Goal: Book appointment/travel/reservation

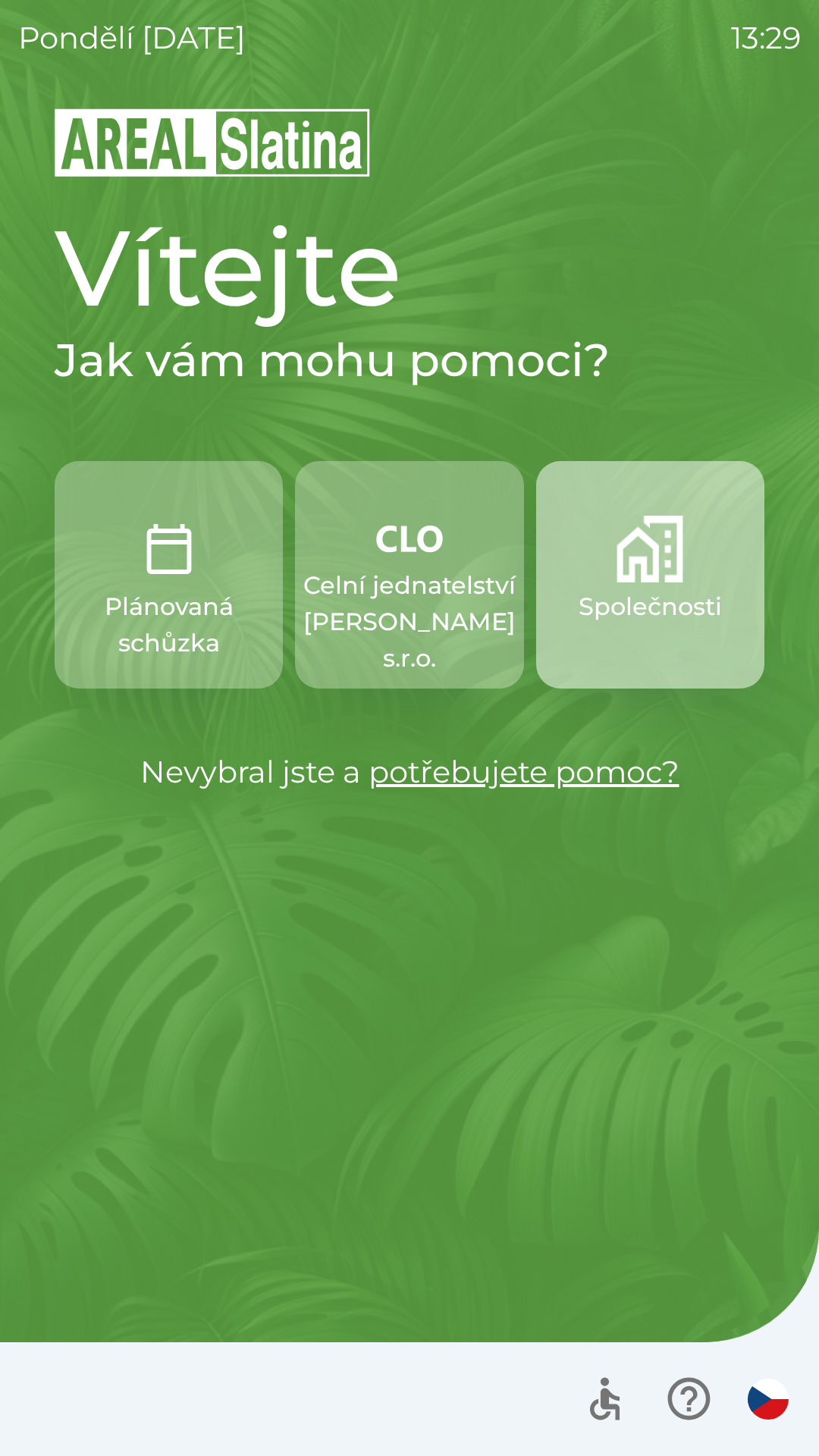
click at [660, 556] on img "button" at bounding box center [650, 549] width 67 height 67
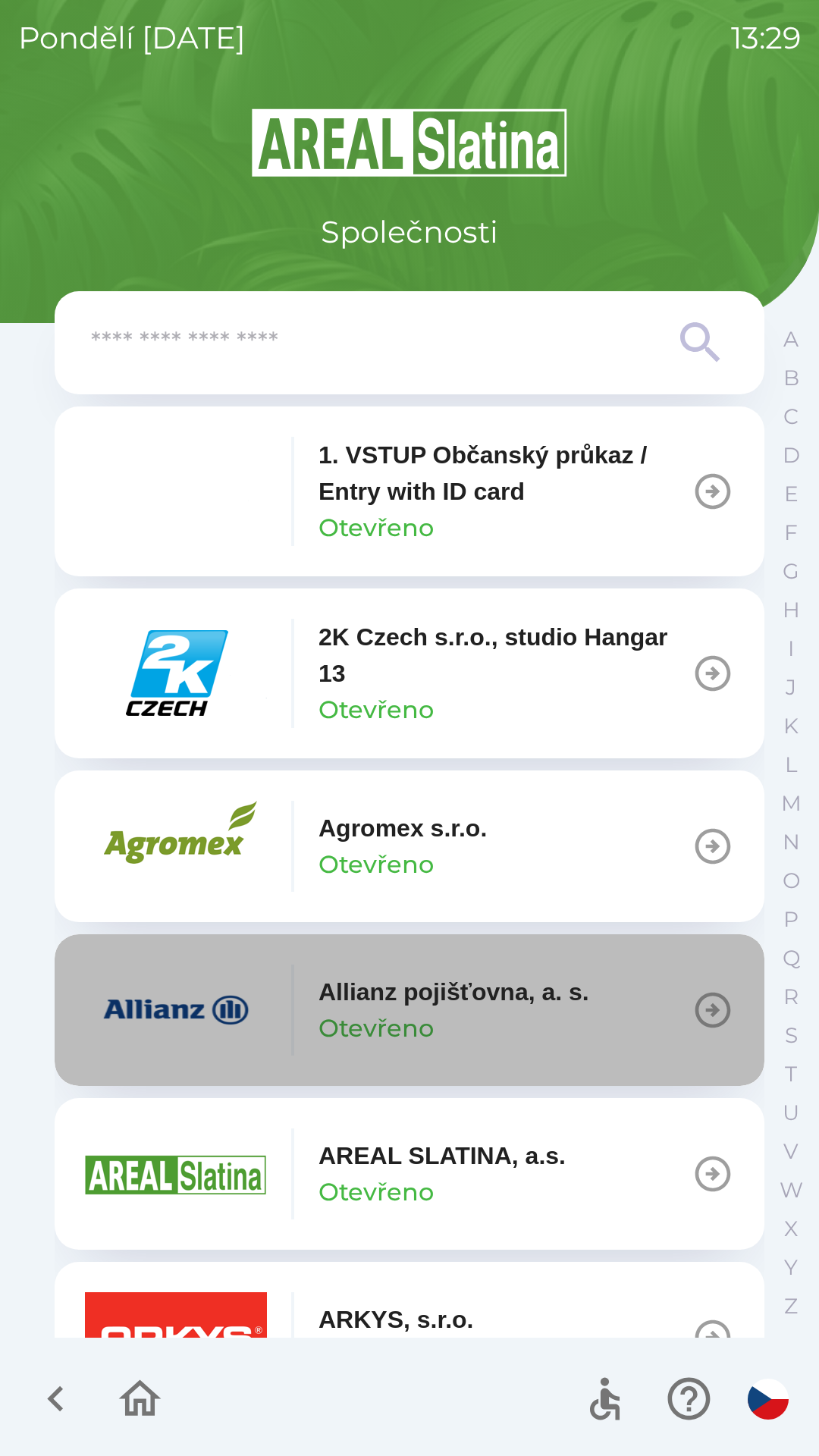
click at [695, 1014] on icon "button" at bounding box center [712, 1010] width 36 height 36
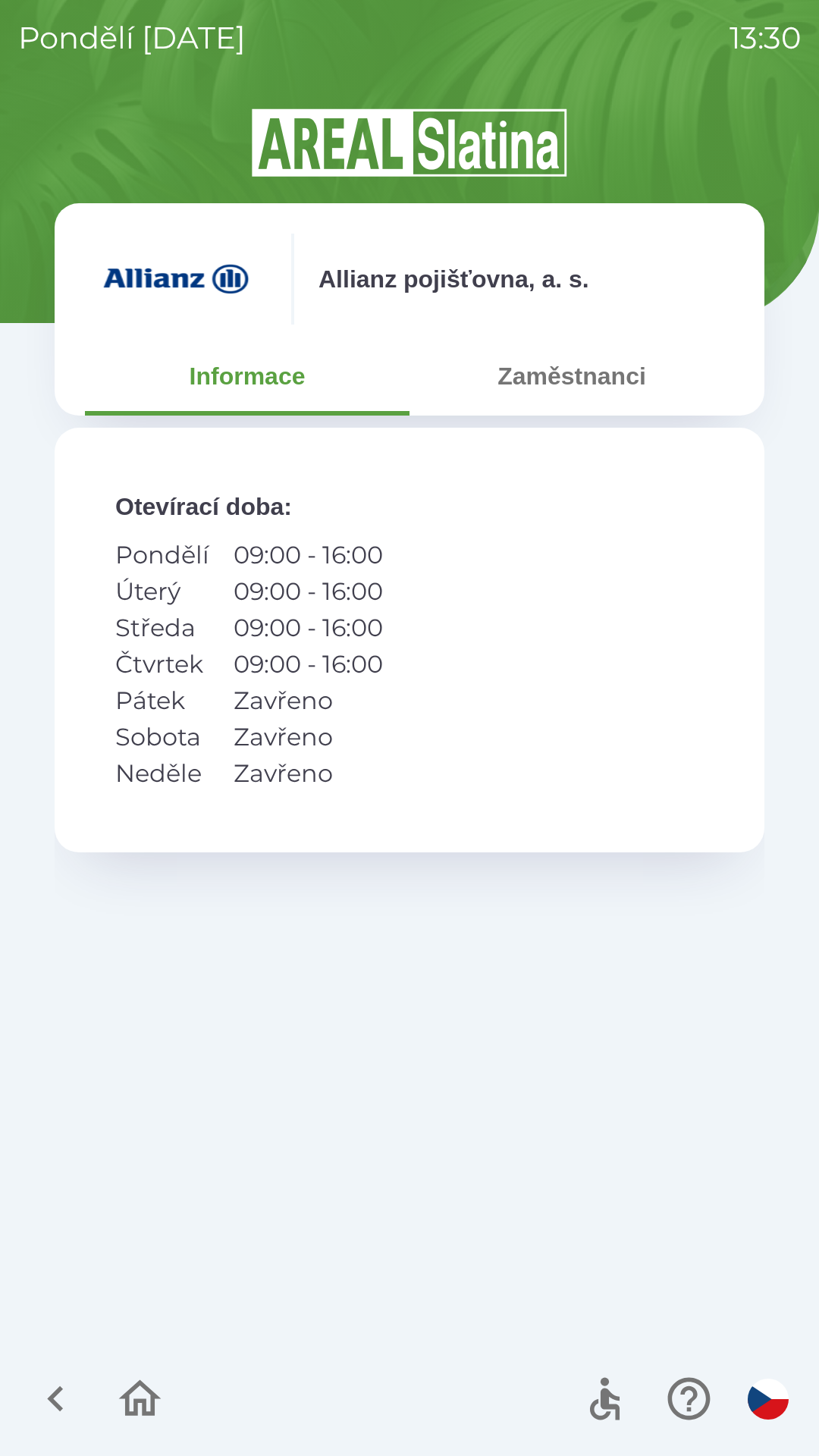
click at [549, 398] on button "Zaměstnanci" at bounding box center [572, 375] width 325 height 55
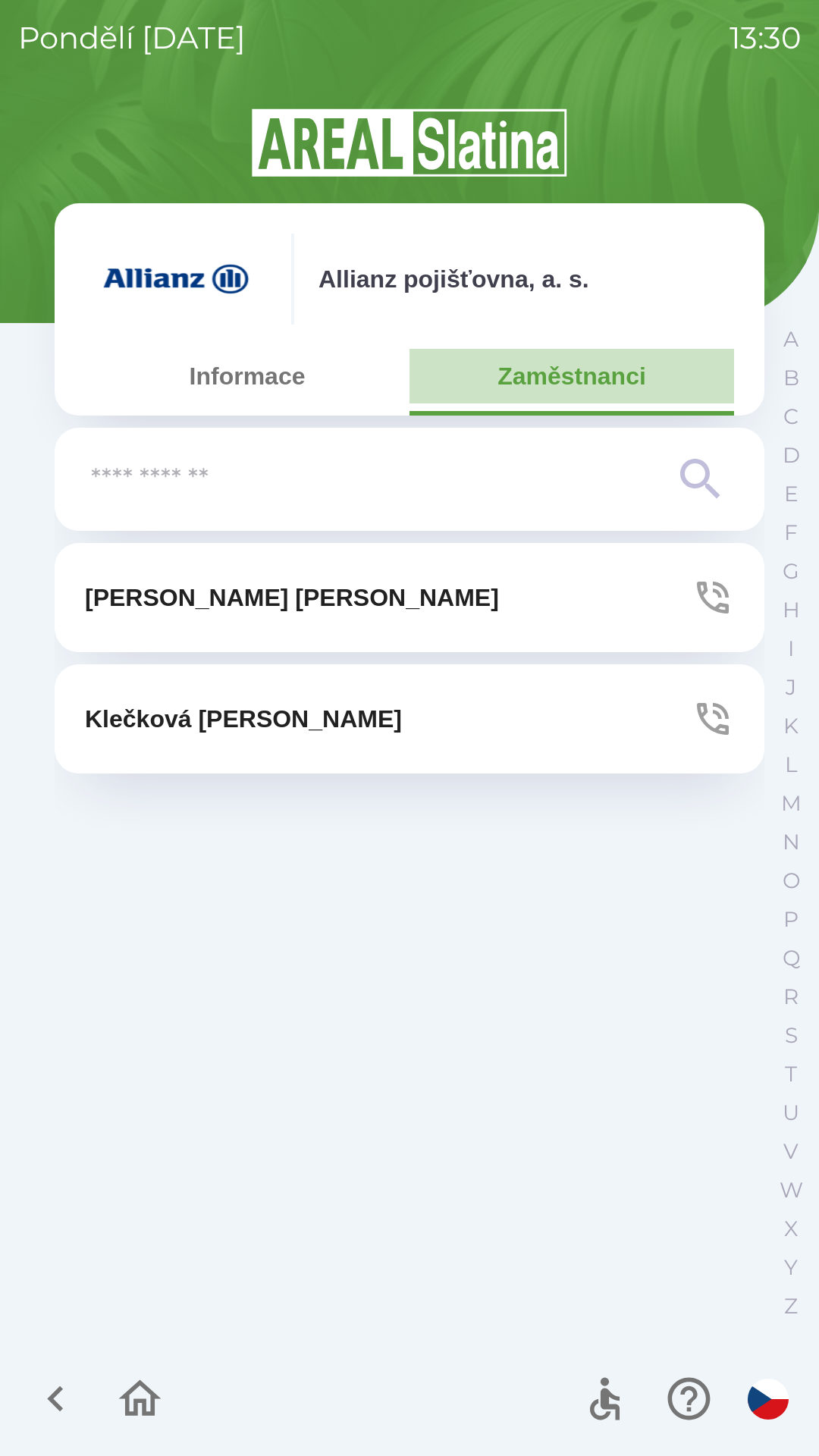
click at [569, 370] on button "Zaměstnanci" at bounding box center [572, 375] width 325 height 55
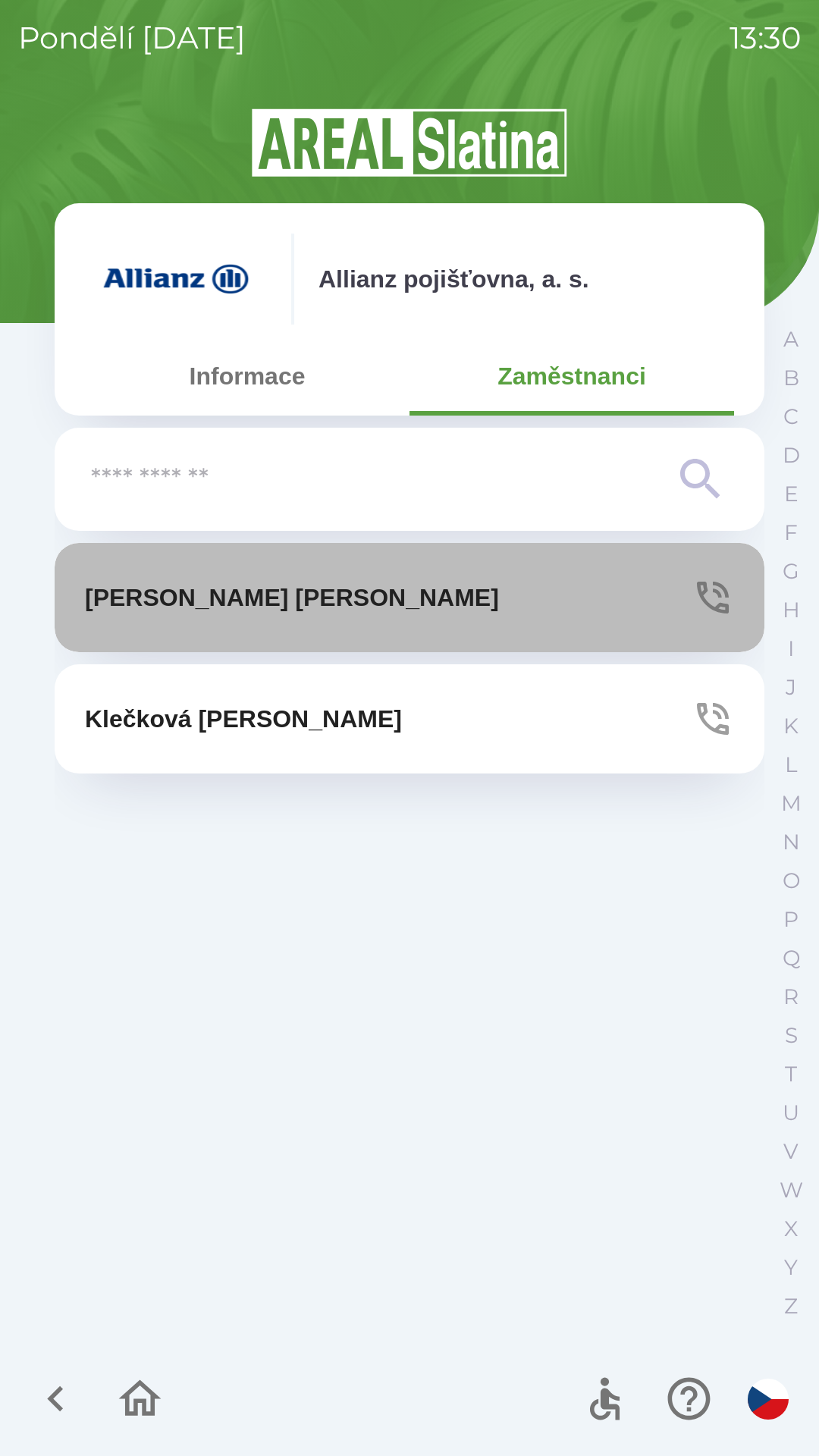
click at [256, 601] on p "[PERSON_NAME]" at bounding box center [291, 598] width 414 height 36
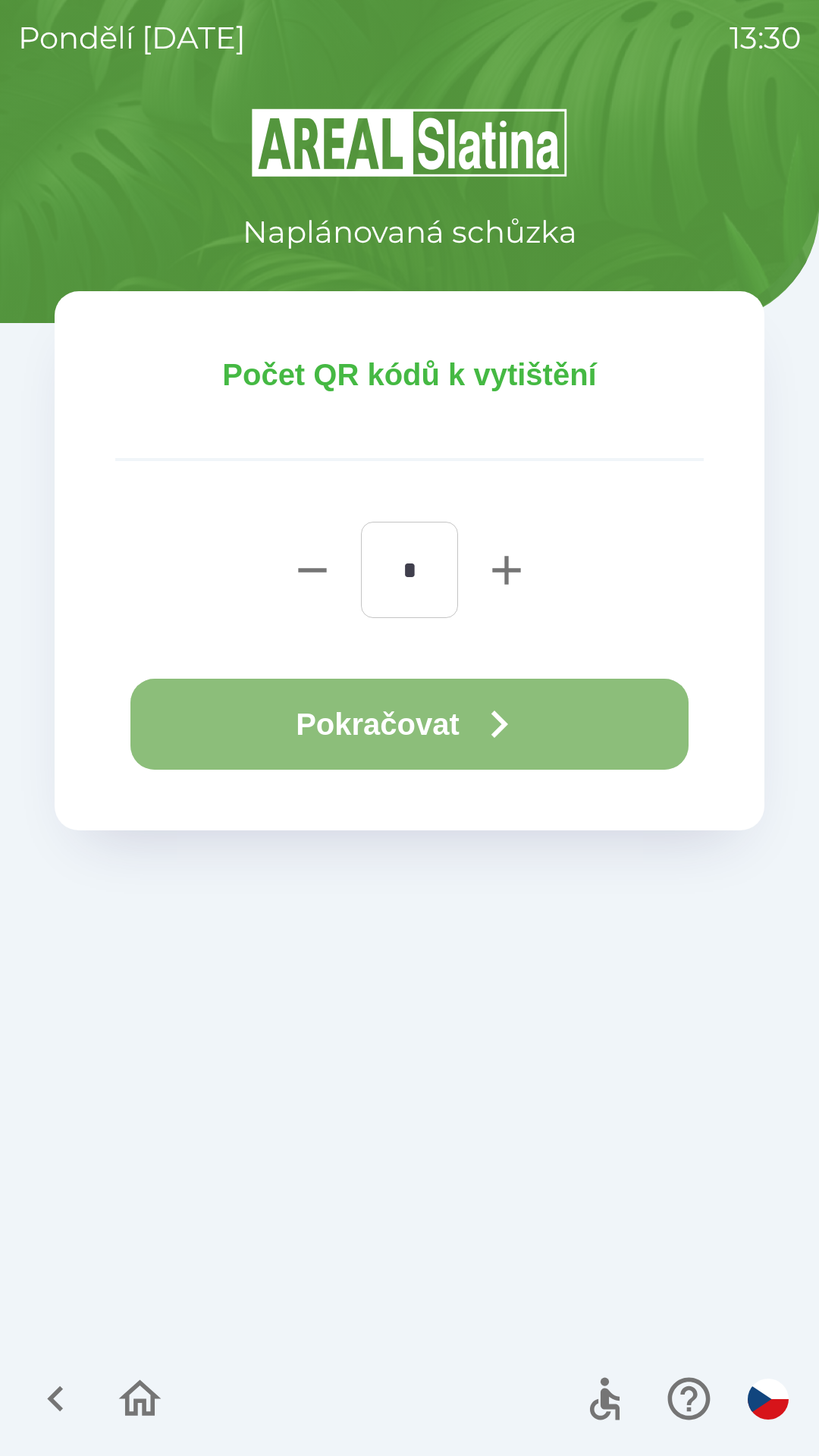
click at [458, 700] on button "Pokračovat" at bounding box center [409, 724] width 558 height 91
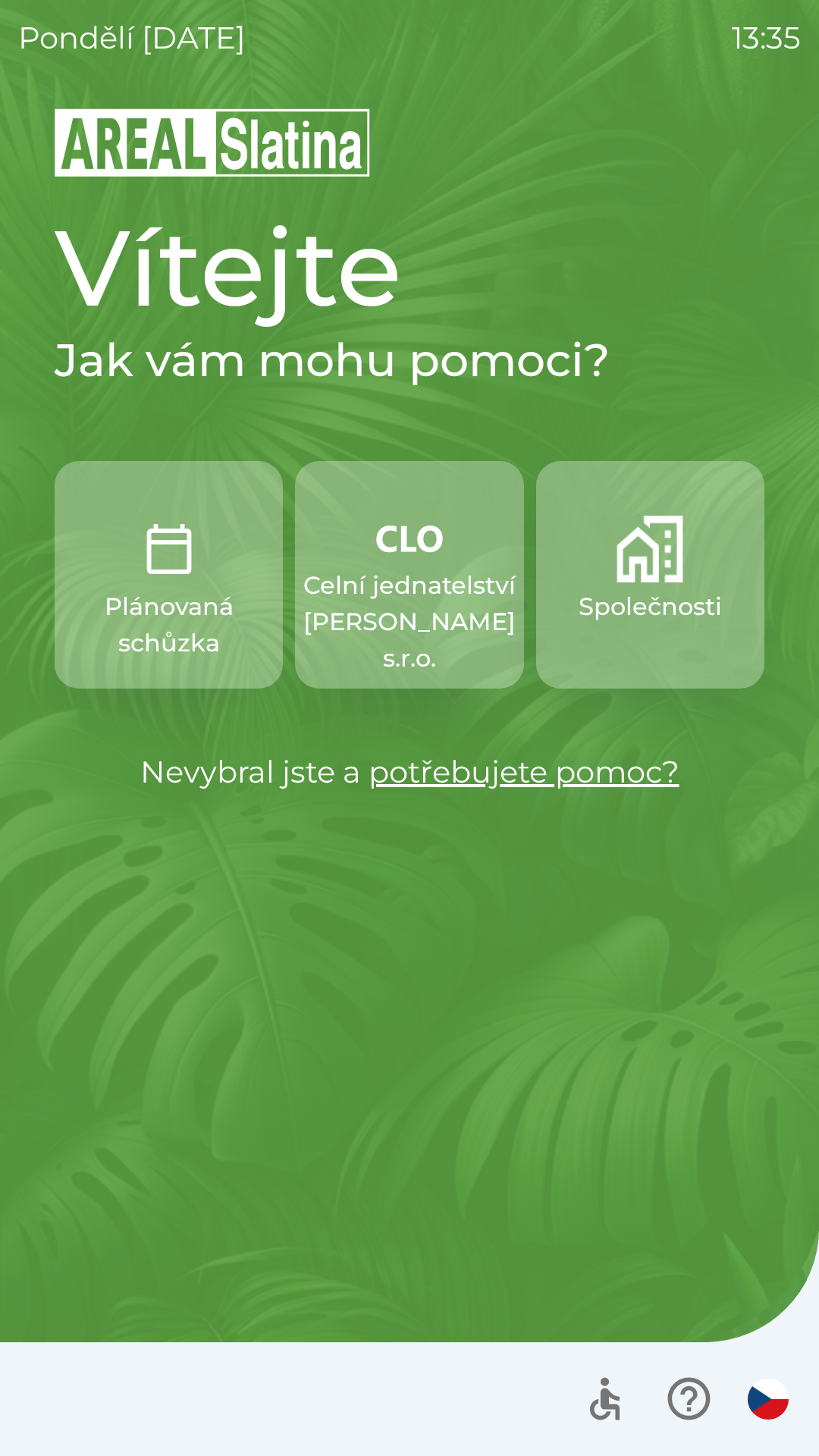
click at [399, 566] on button "Celní jednatelství [PERSON_NAME] s.r.o." at bounding box center [409, 574] width 229 height 227
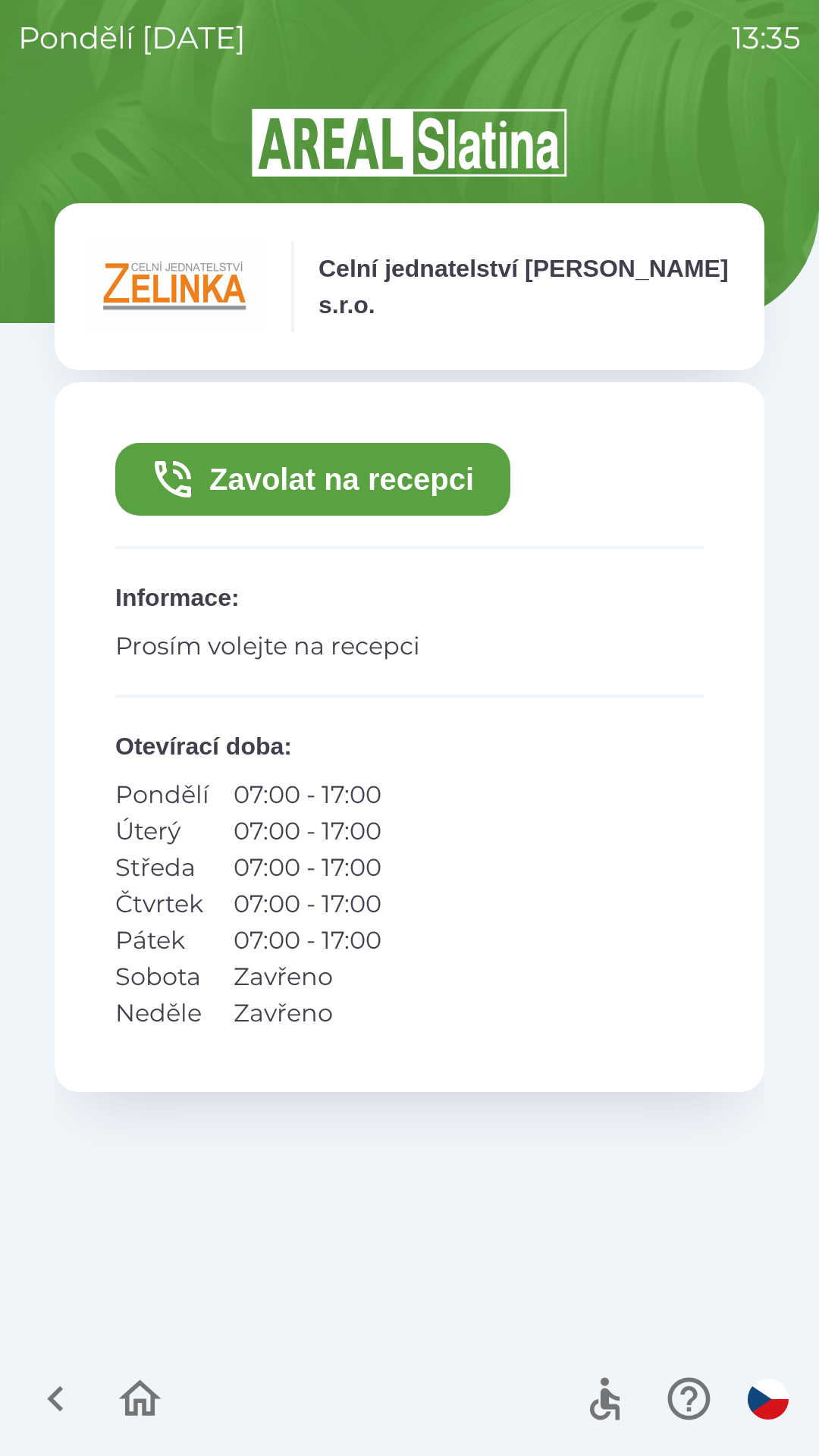
click at [380, 461] on button "Zavolat na recepci" at bounding box center [313, 479] width 396 height 73
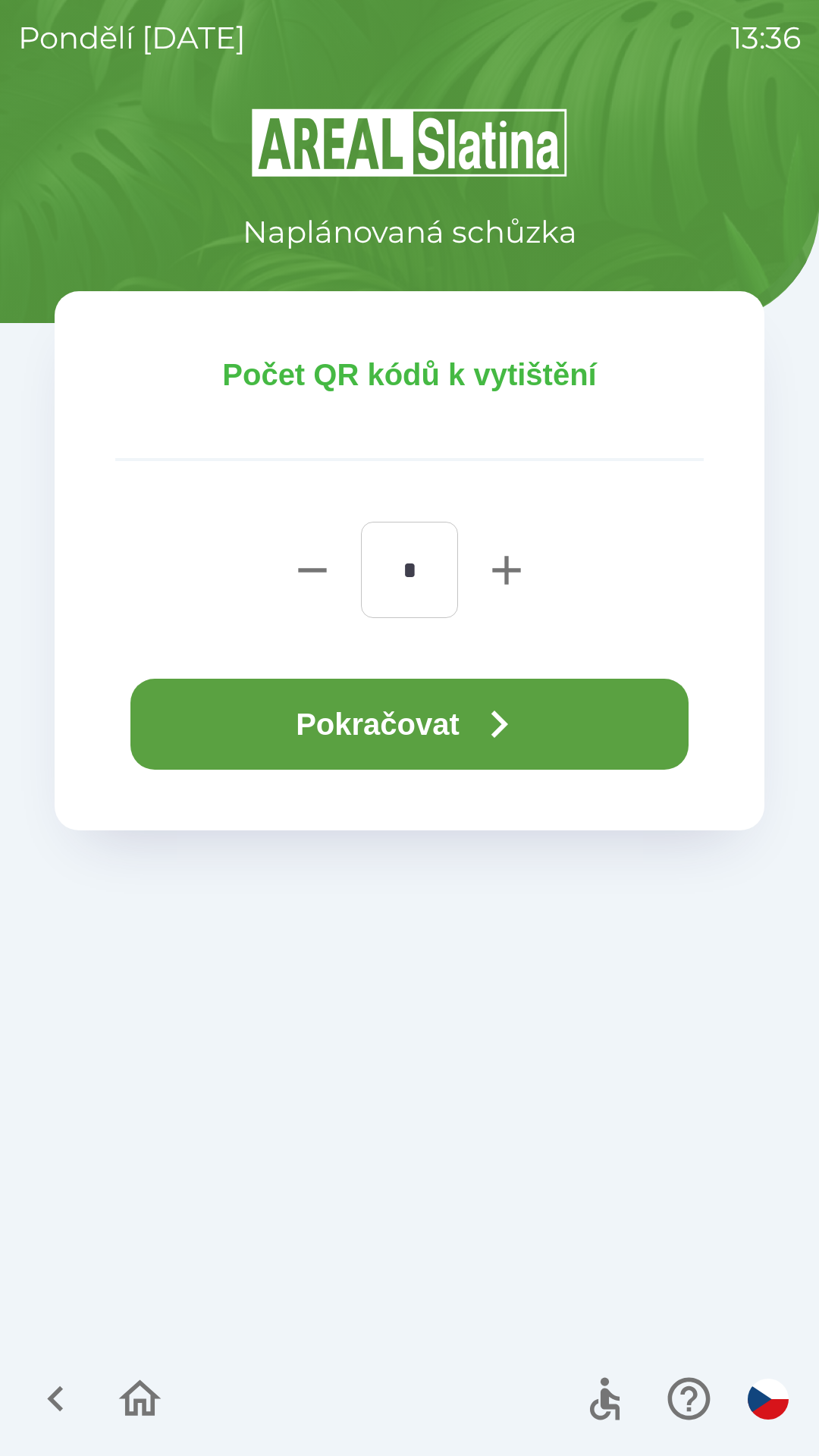
click at [410, 740] on button "Pokračovat" at bounding box center [409, 724] width 558 height 91
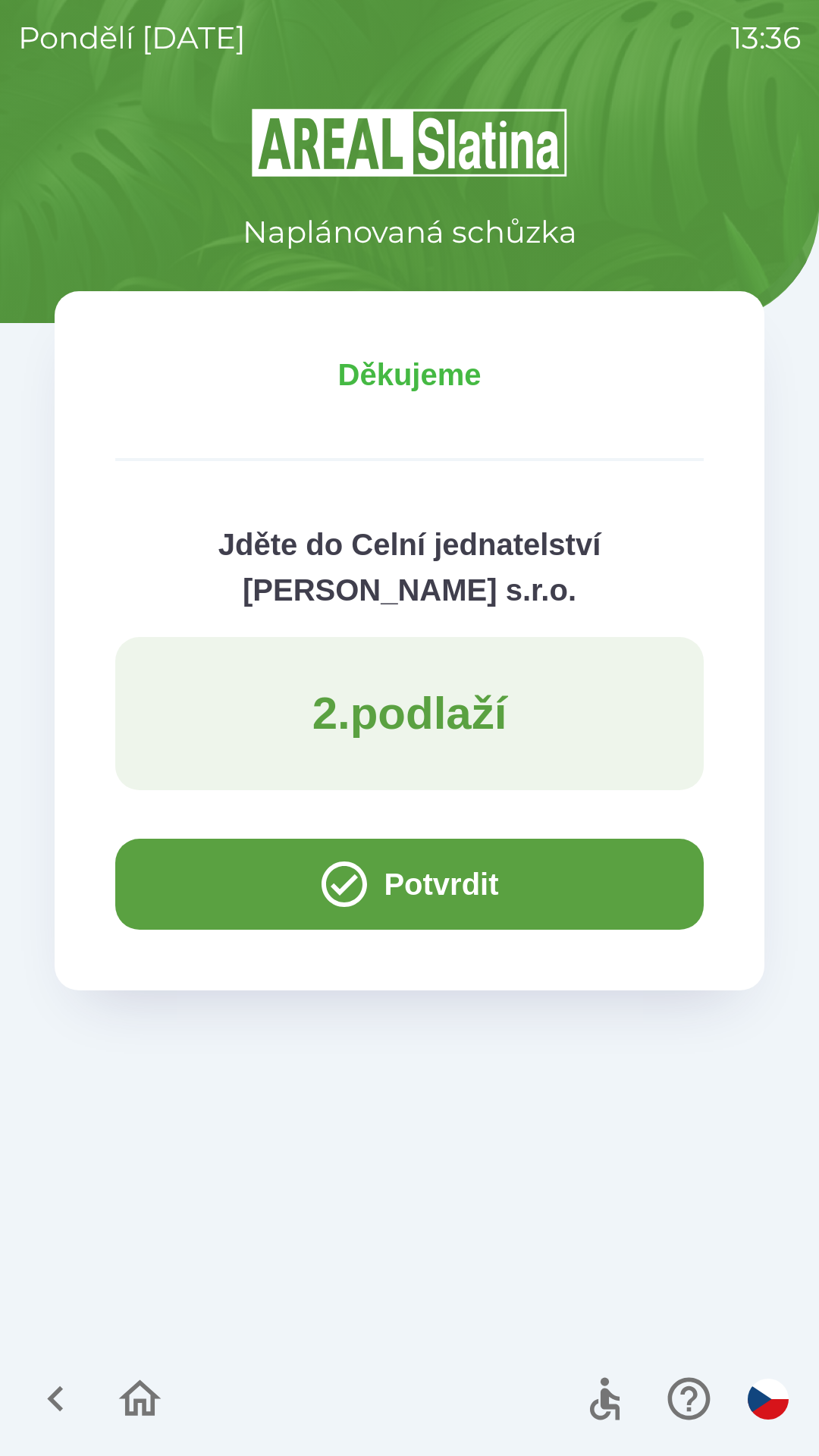
click at [410, 706] on p "2 . [GEOGRAPHIC_DATA]" at bounding box center [409, 713] width 195 height 56
click at [58, 1379] on icon "button" at bounding box center [56, 1398] width 51 height 51
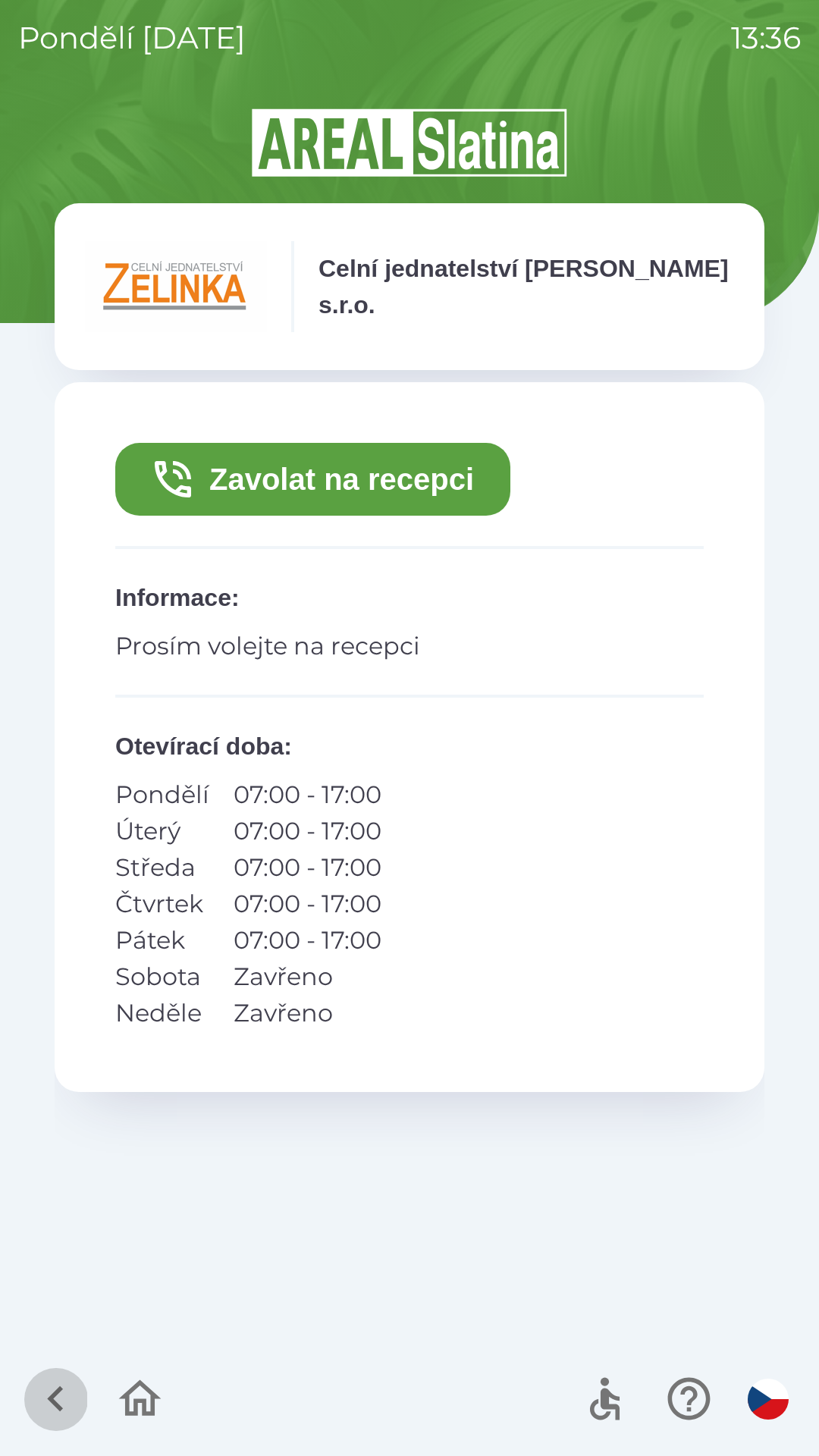
click at [61, 1396] on icon "button" at bounding box center [56, 1398] width 51 height 51
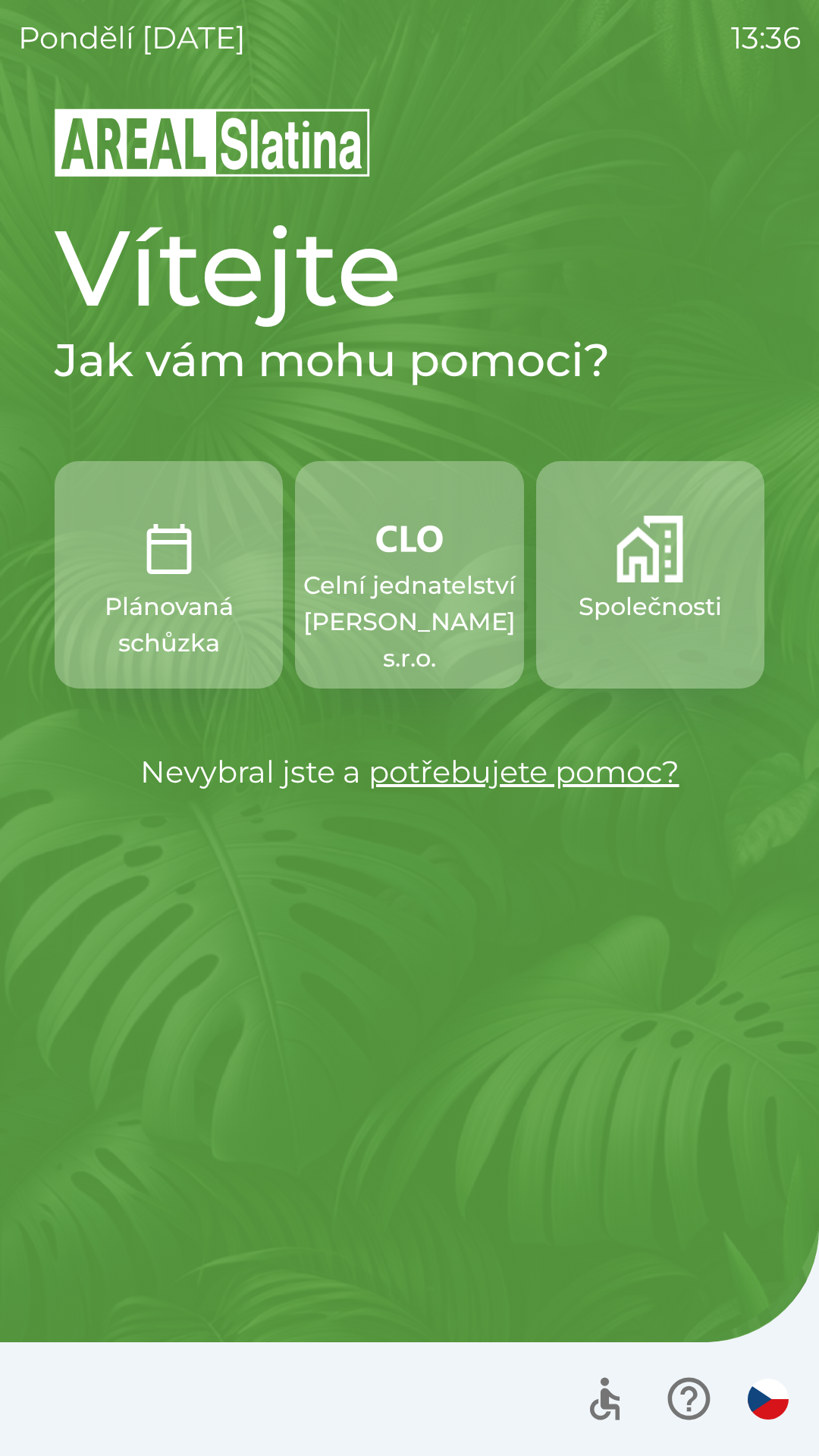
click at [645, 572] on img "button" at bounding box center [650, 549] width 67 height 67
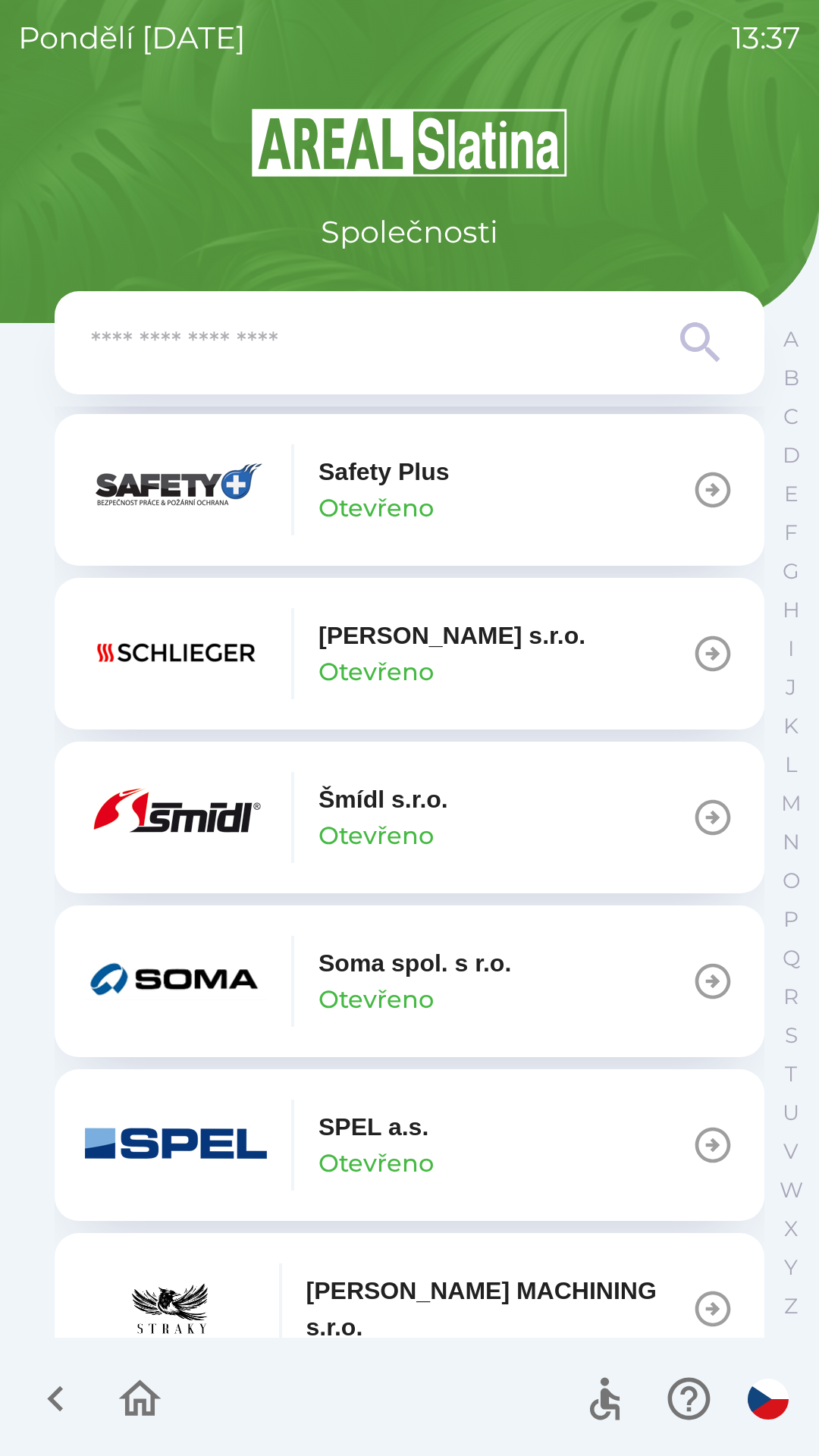
scroll to position [8755, 0]
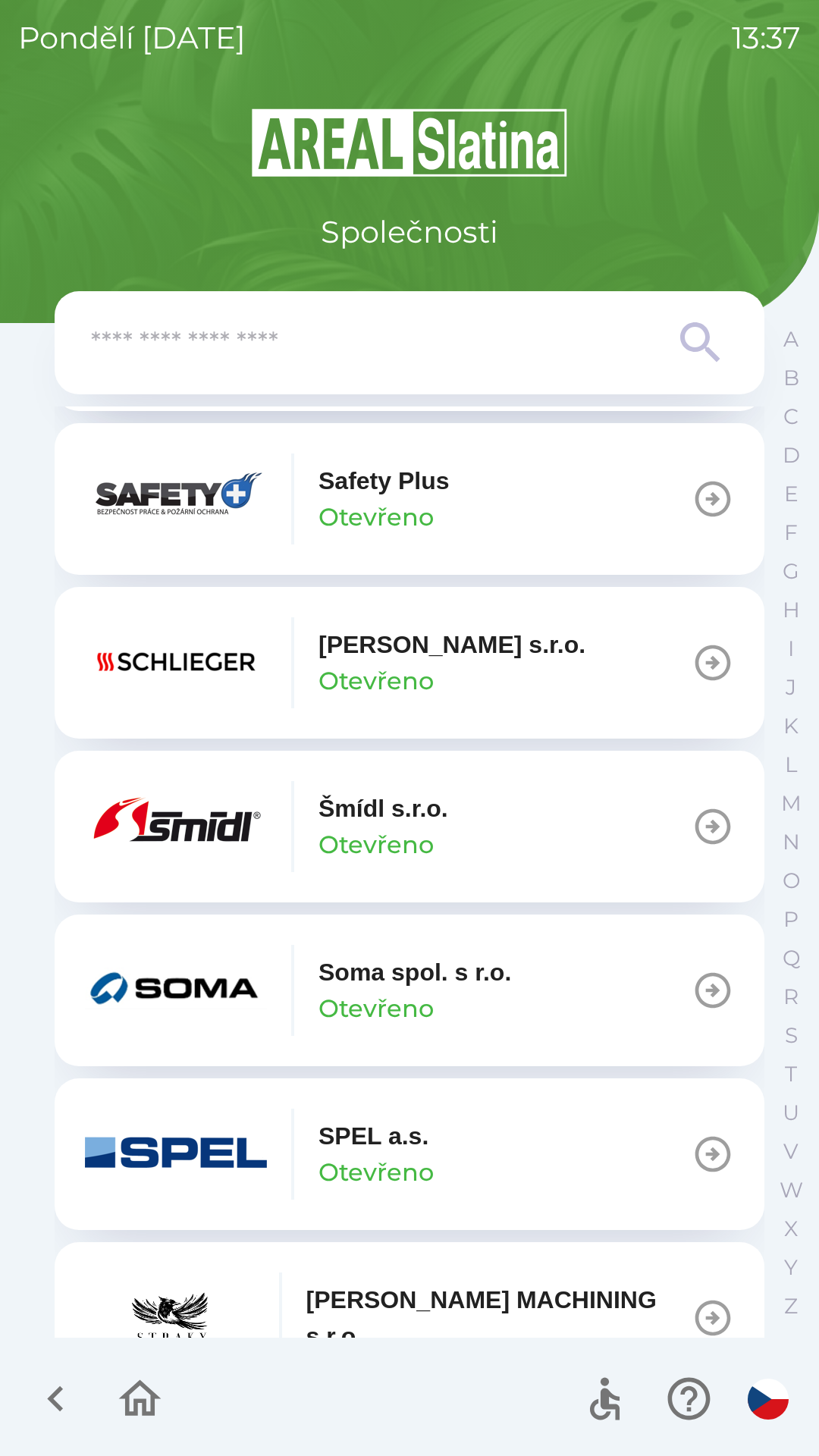
click at [695, 684] on icon "button" at bounding box center [713, 662] width 42 height 42
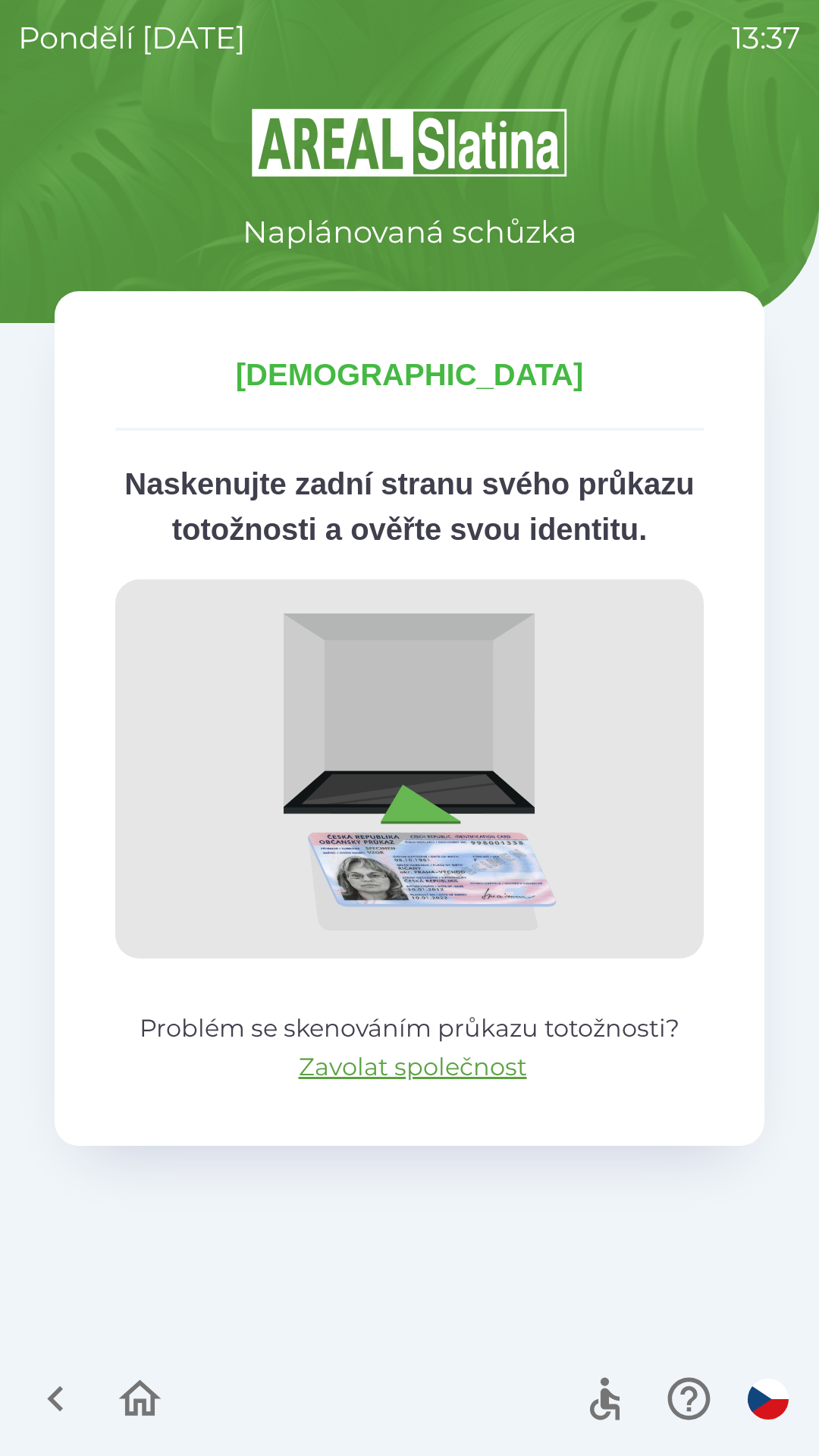
click at [43, 1396] on icon "button" at bounding box center [56, 1398] width 51 height 51
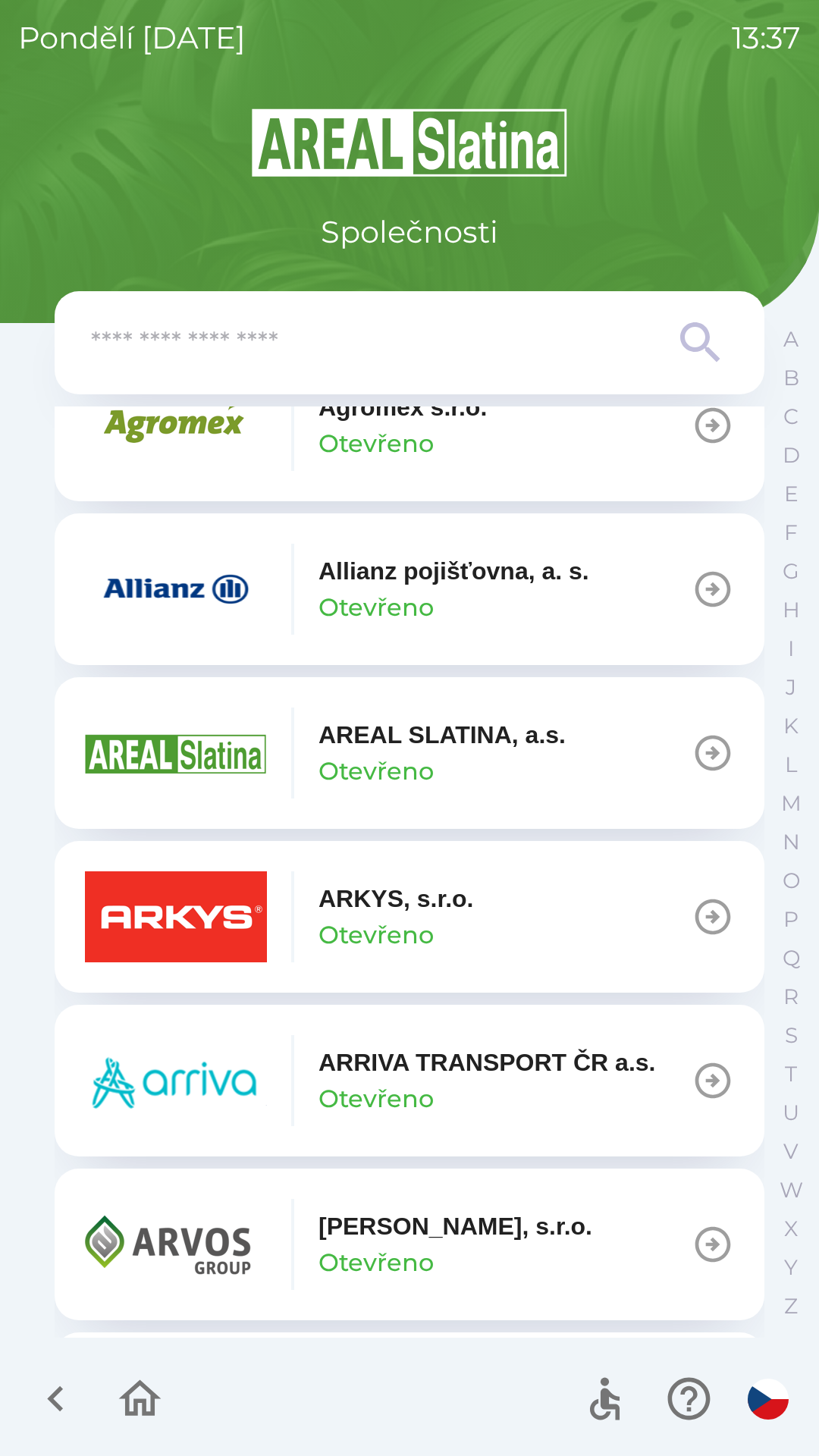
scroll to position [419, 0]
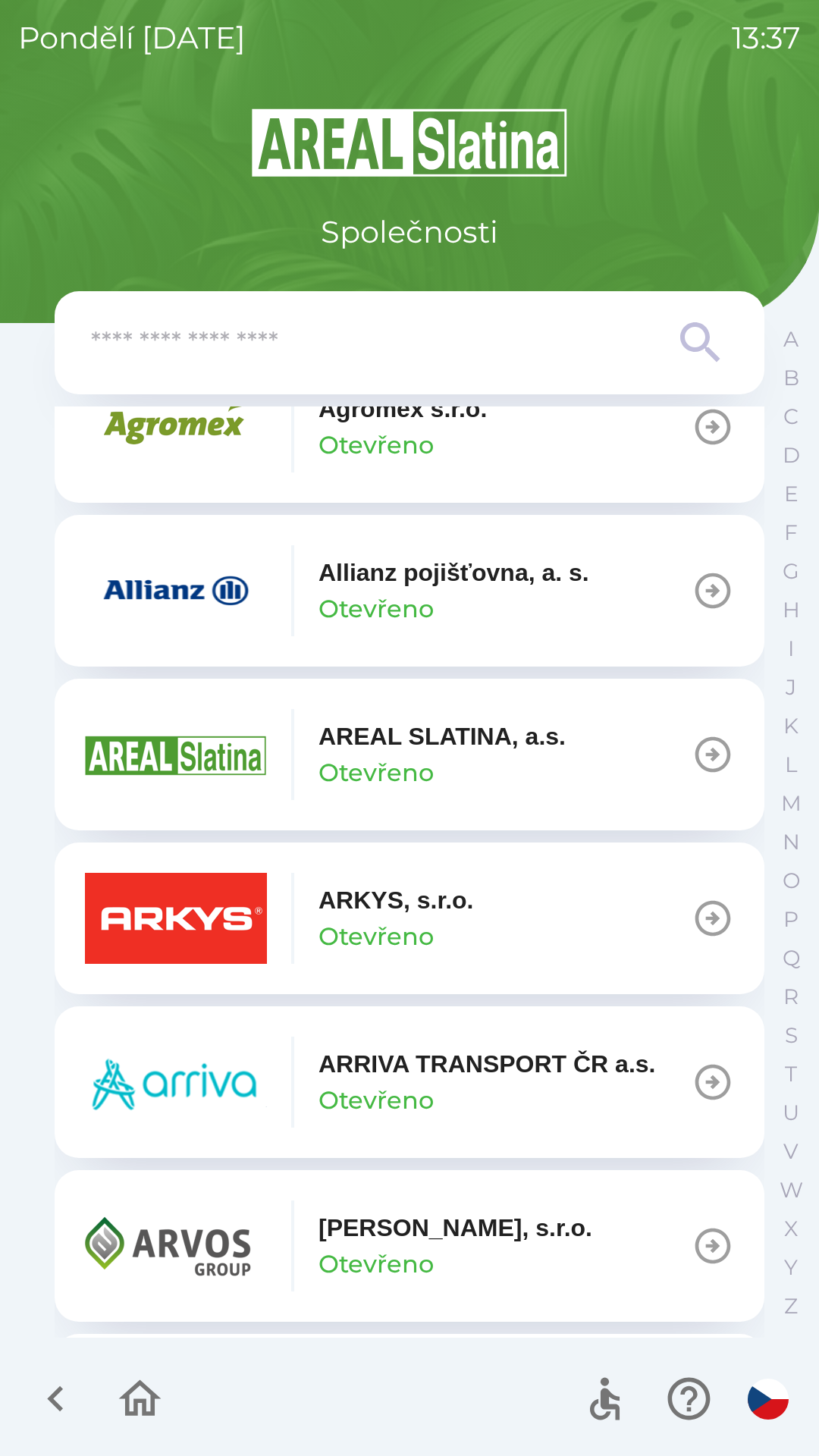
click at [272, 340] on input "text" at bounding box center [379, 343] width 576 height 41
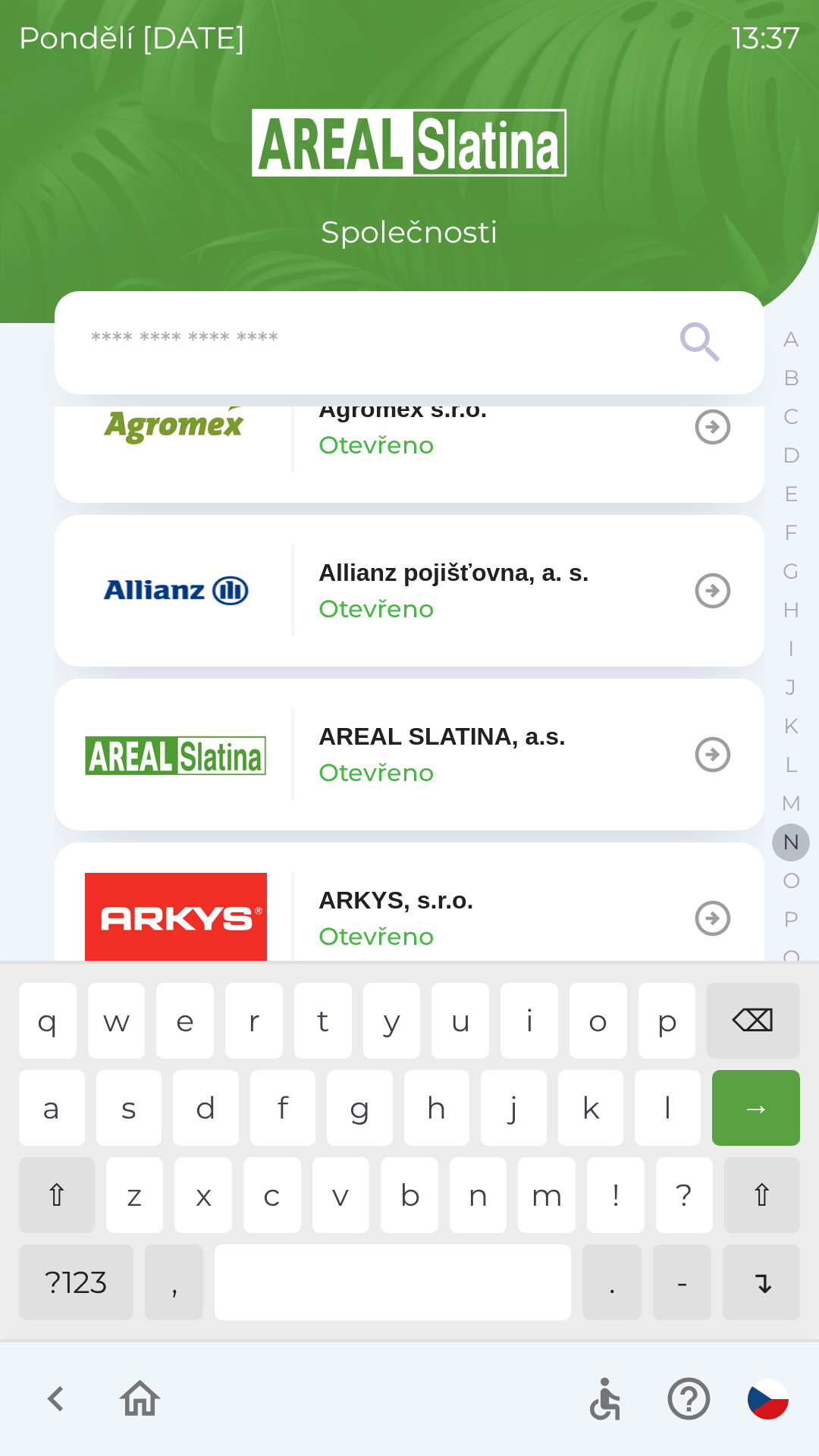
click at [801, 850] on button "N" at bounding box center [791, 842] width 38 height 38
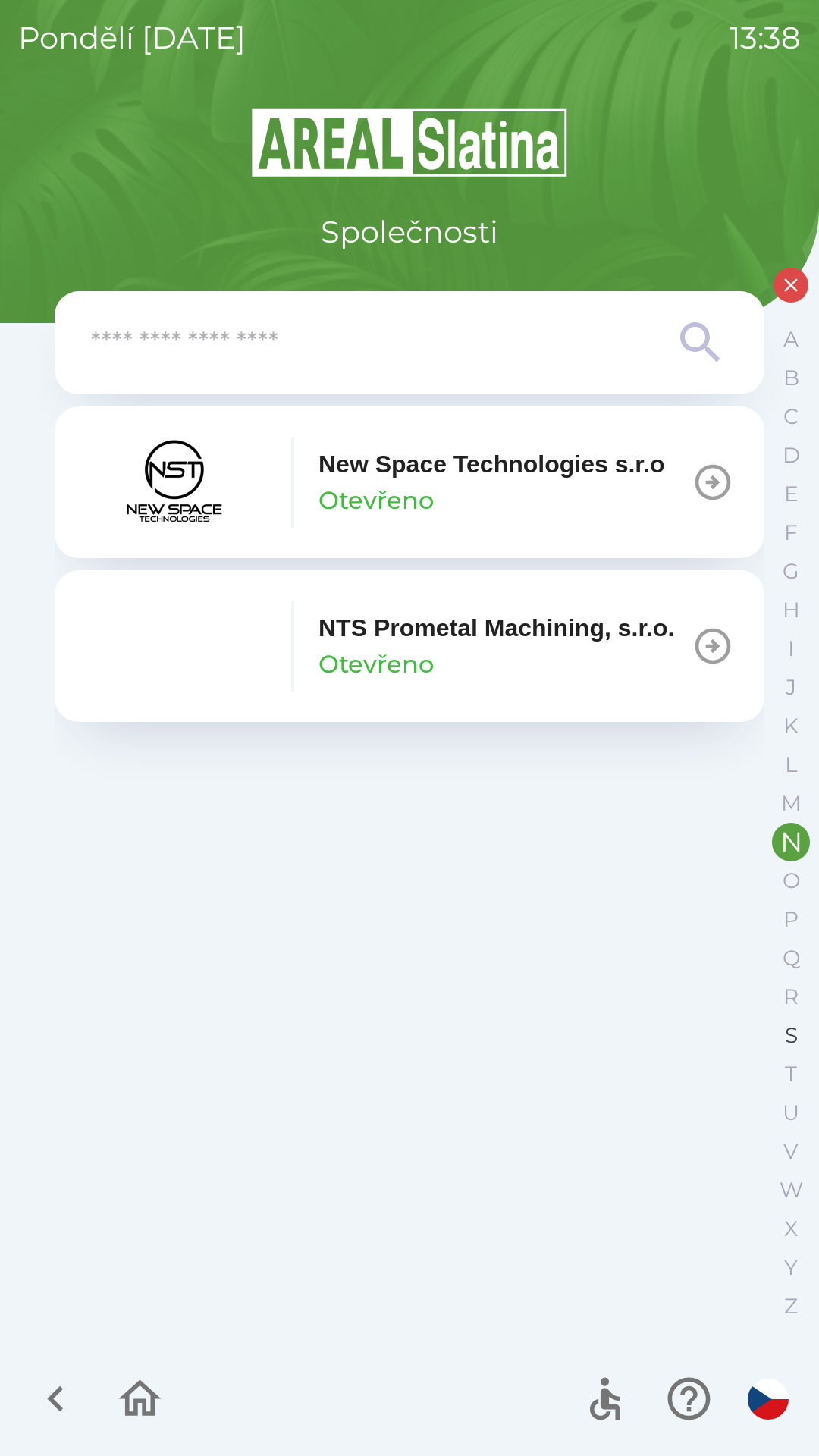
click at [782, 1035] on button "S" at bounding box center [791, 1036] width 38 height 38
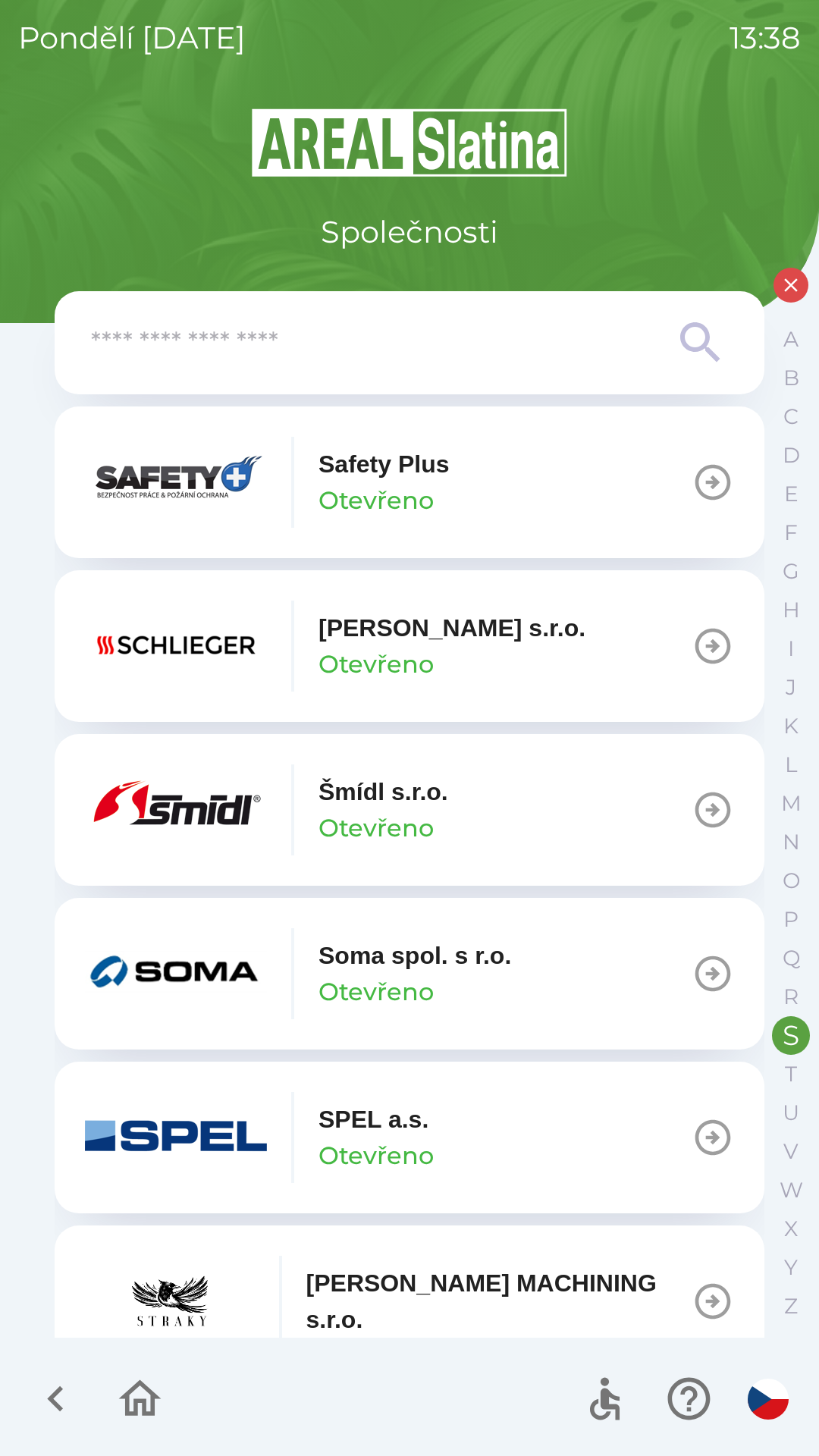
click at [701, 656] on icon "button" at bounding box center [713, 646] width 42 height 42
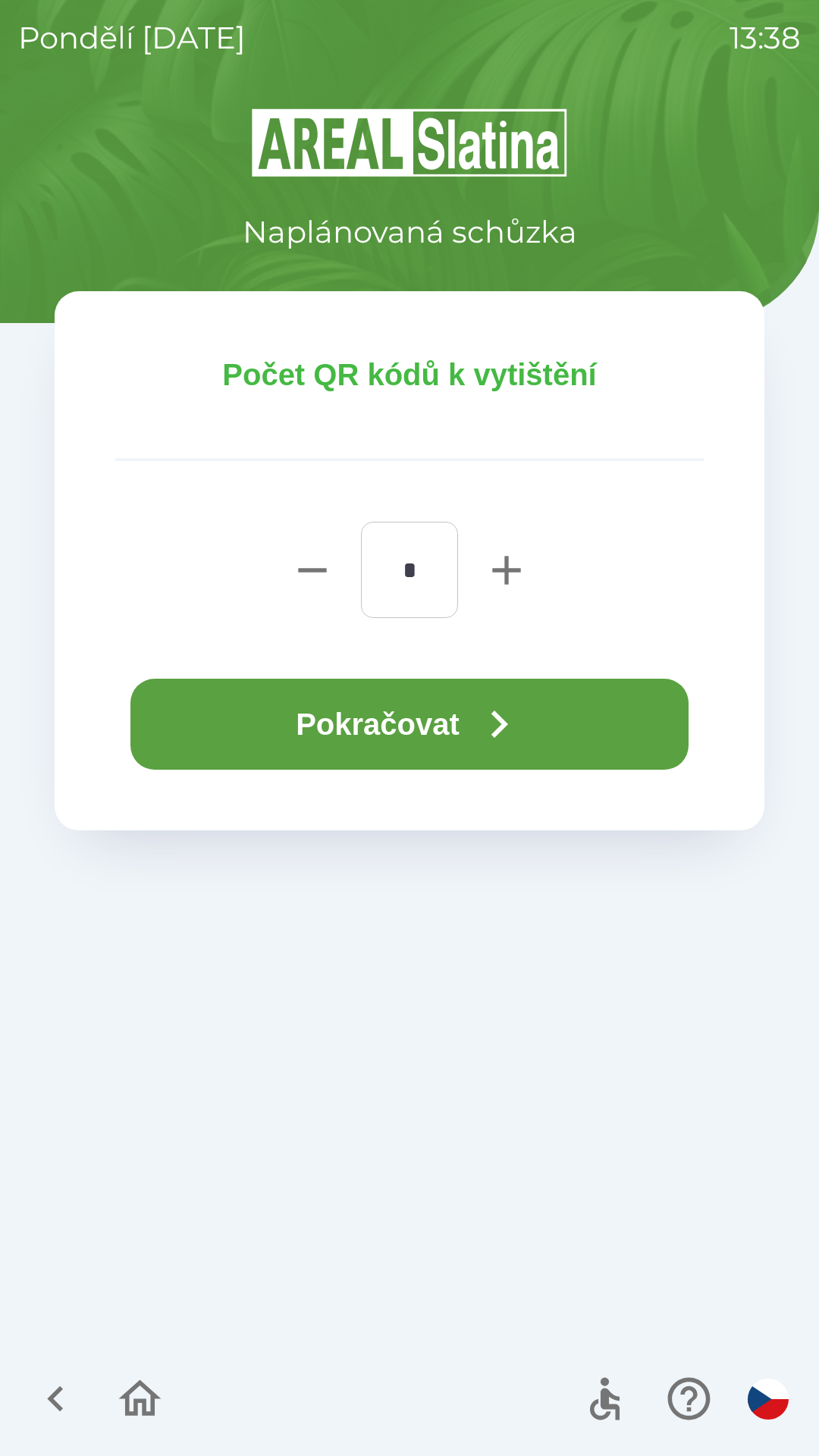
click at [304, 726] on button "Pokračovat" at bounding box center [409, 724] width 558 height 91
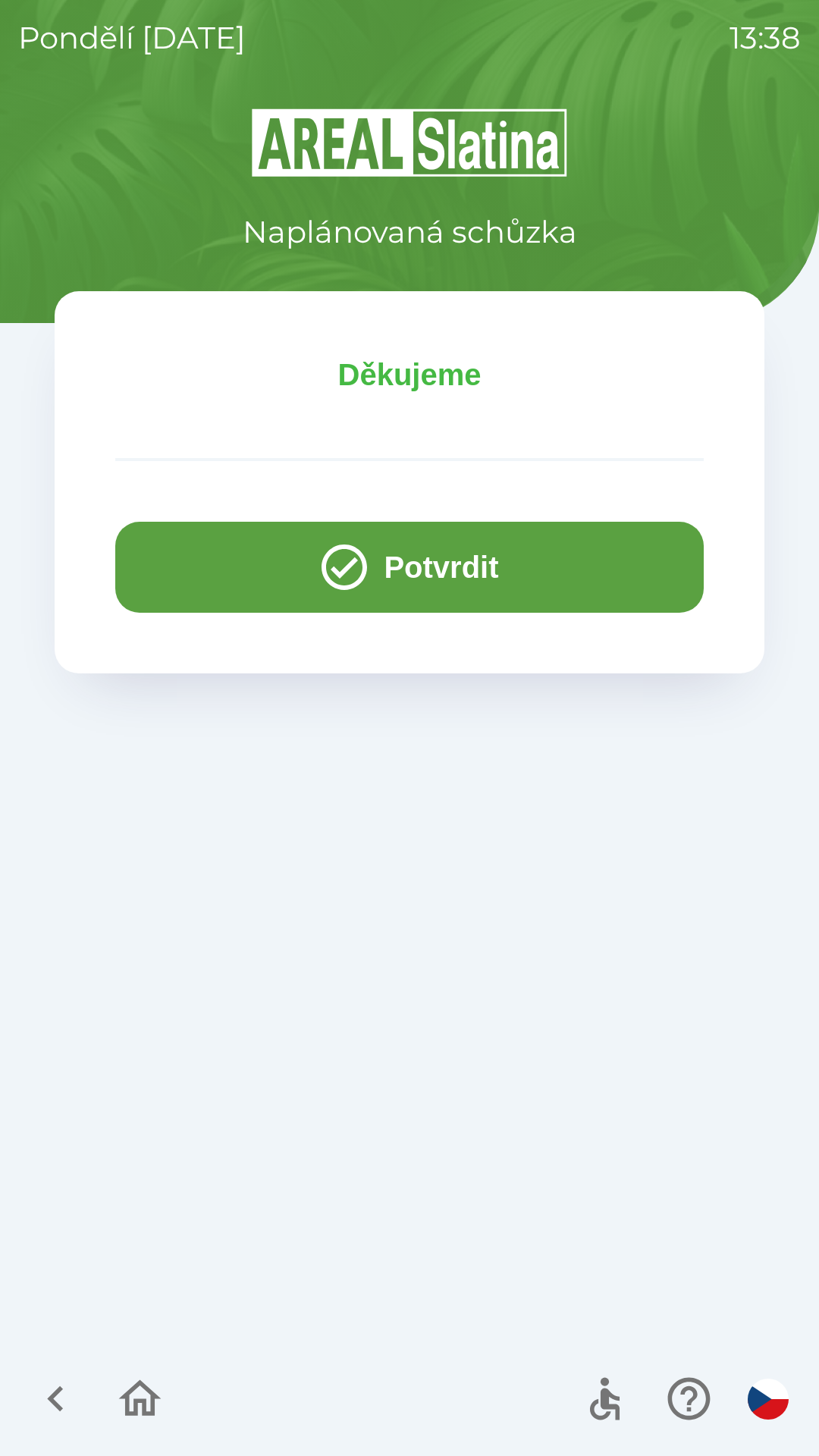
click at [195, 561] on button "Potvrdit" at bounding box center [409, 567] width 589 height 91
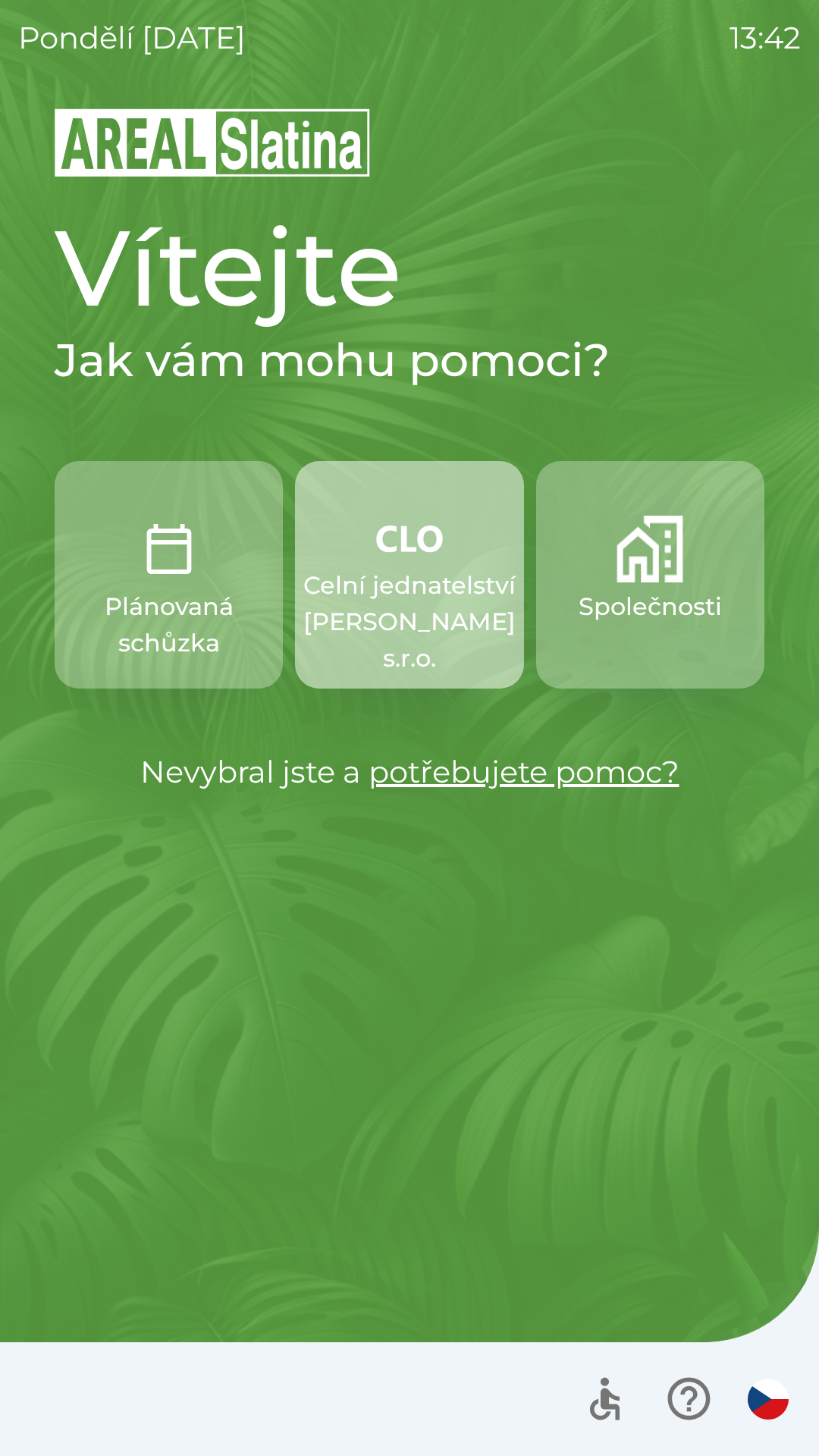
click at [399, 563] on button "Celní jednatelství [PERSON_NAME] s.r.o." at bounding box center [409, 574] width 229 height 227
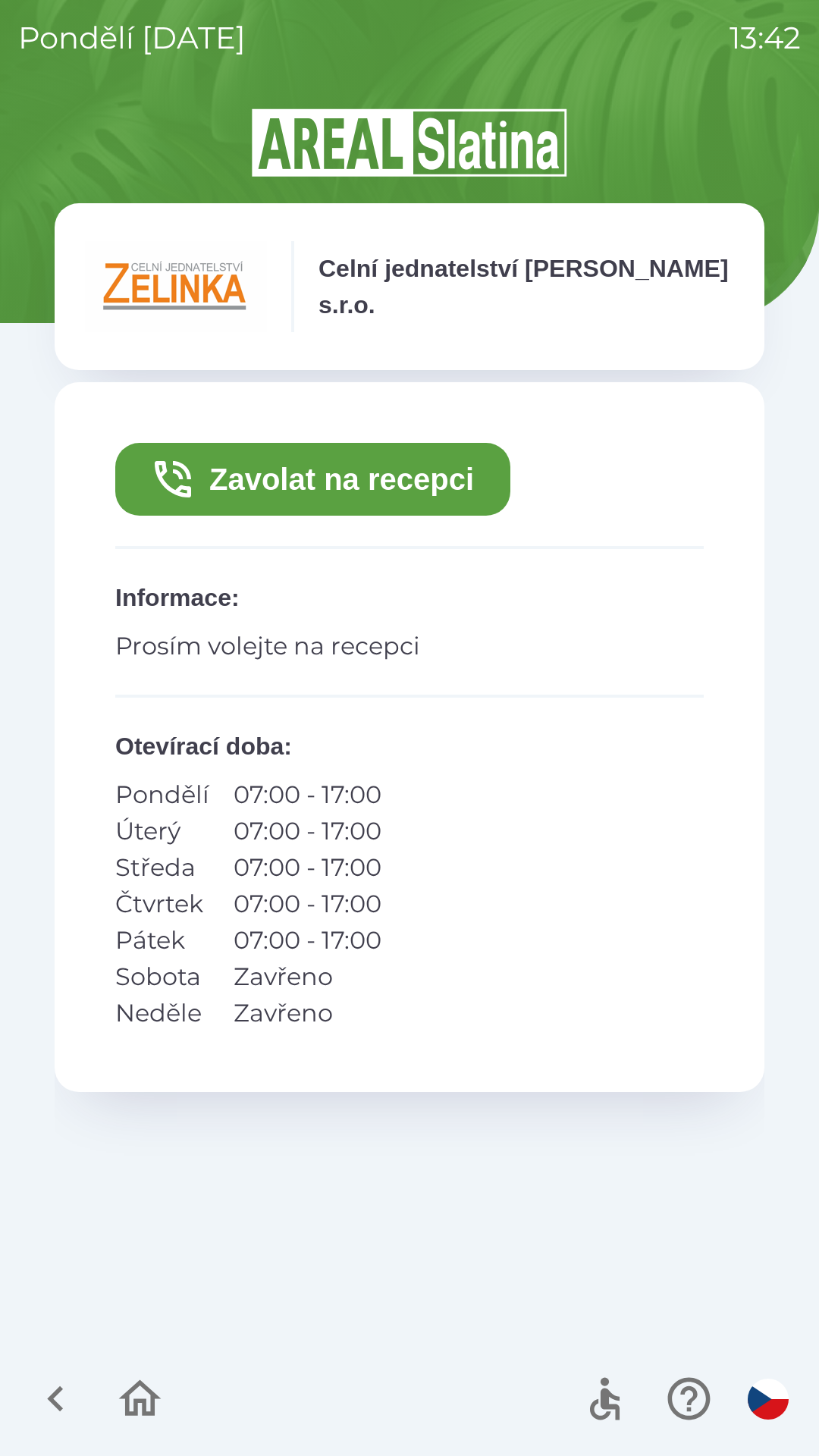
click at [386, 484] on button "Zavolat na recepci" at bounding box center [313, 479] width 396 height 73
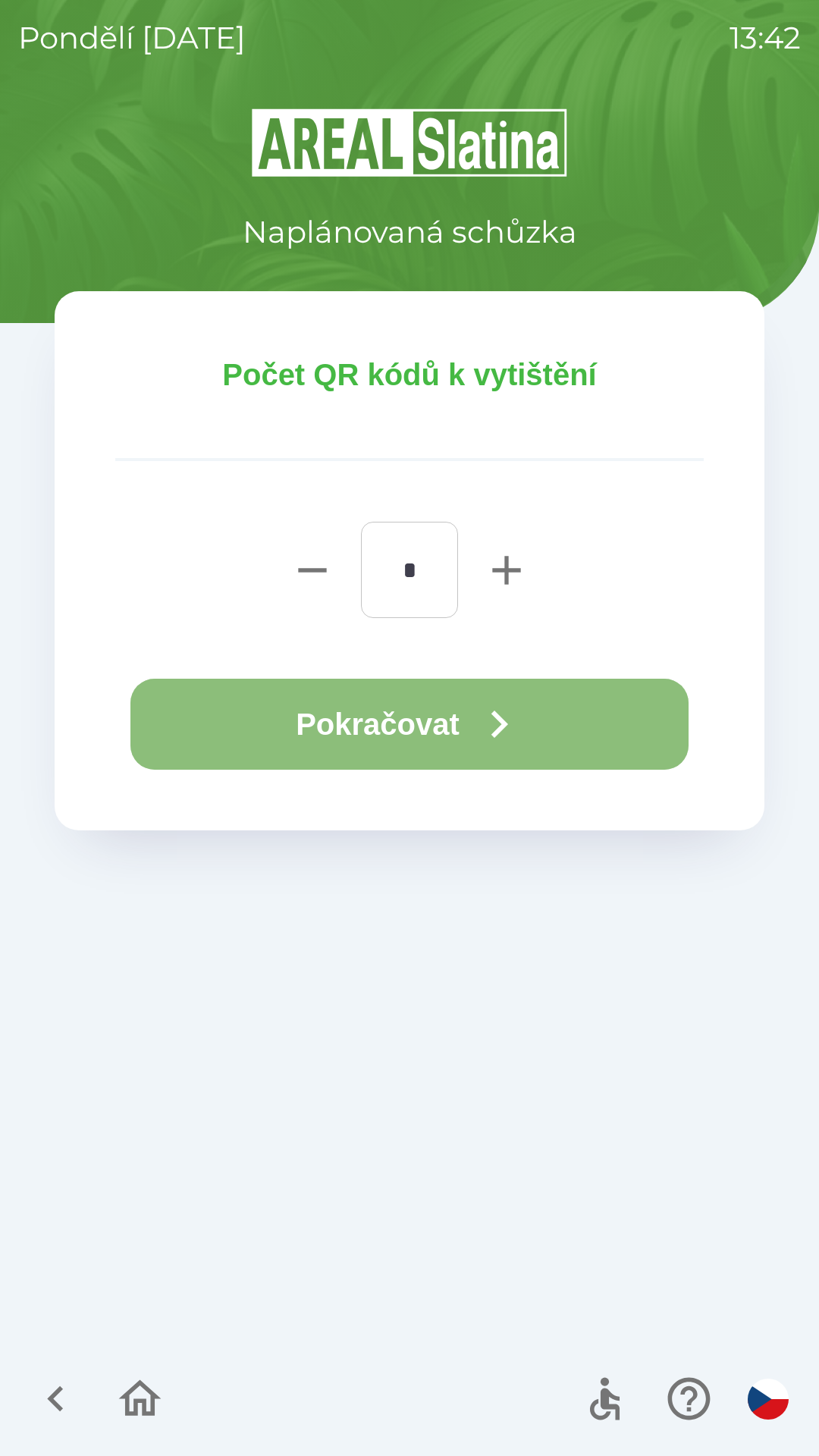
click at [443, 725] on button "Pokračovat" at bounding box center [409, 724] width 558 height 91
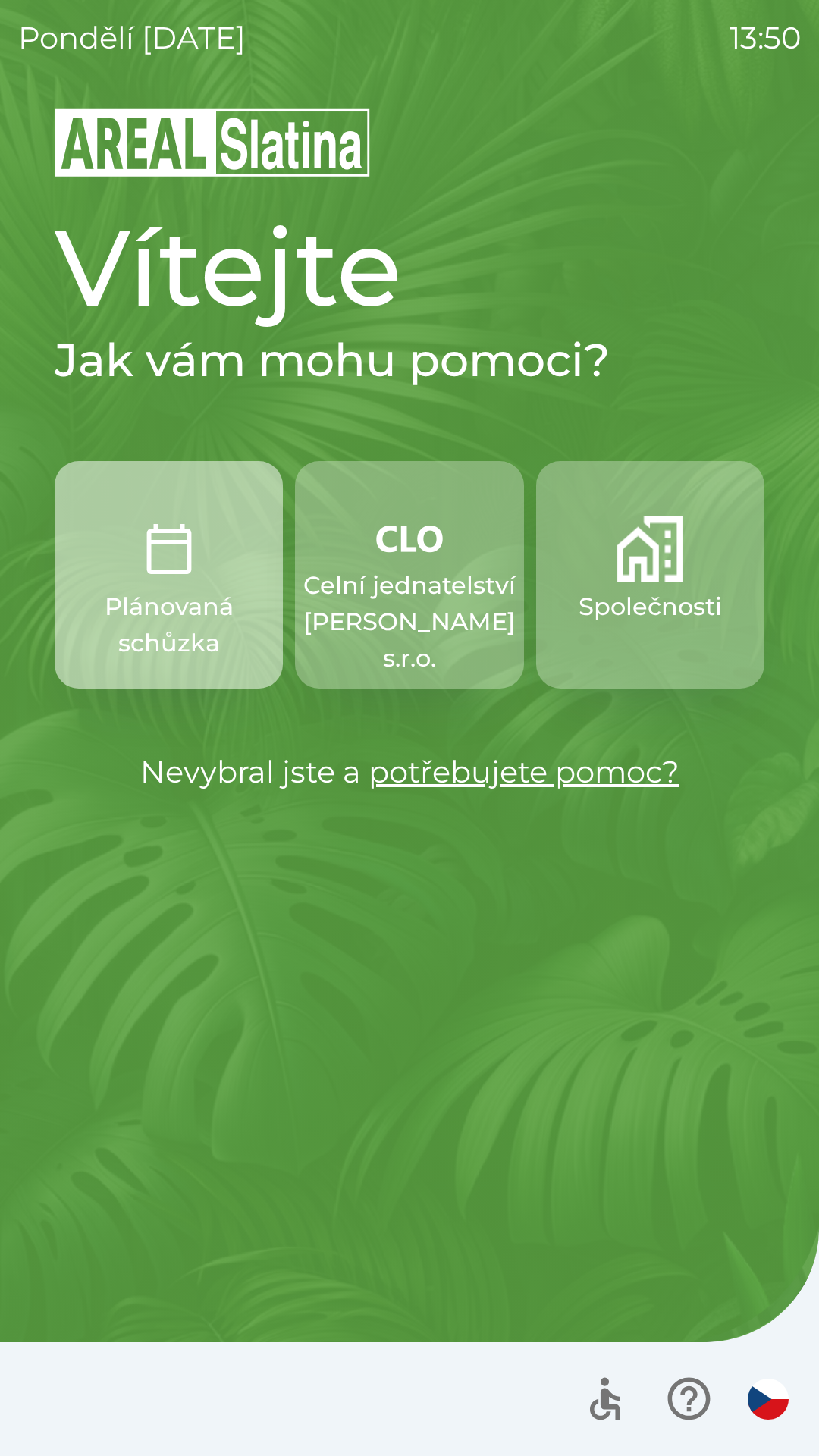
click at [172, 569] on img "button" at bounding box center [169, 549] width 67 height 67
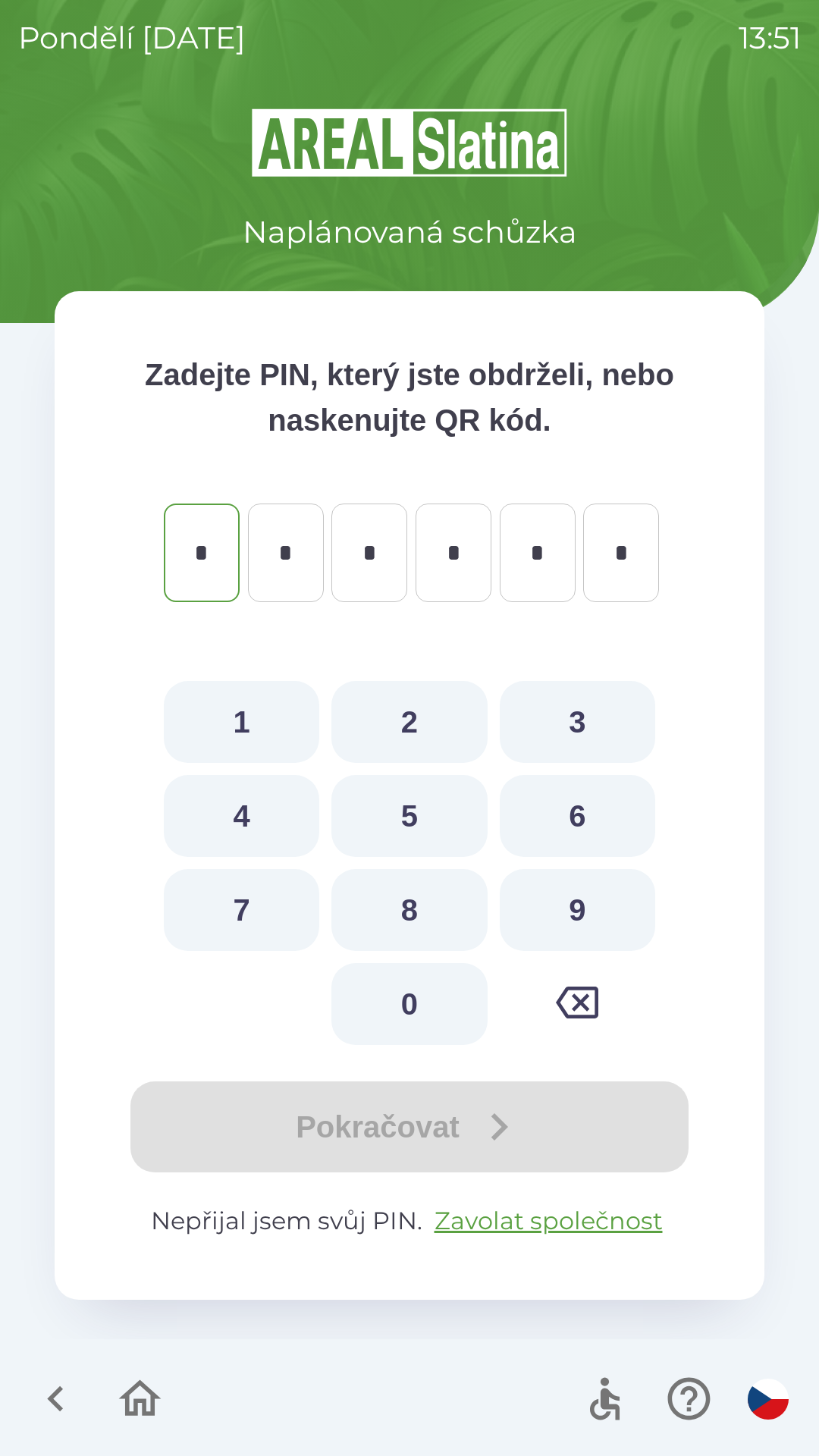
click at [48, 1389] on icon "button" at bounding box center [56, 1398] width 51 height 51
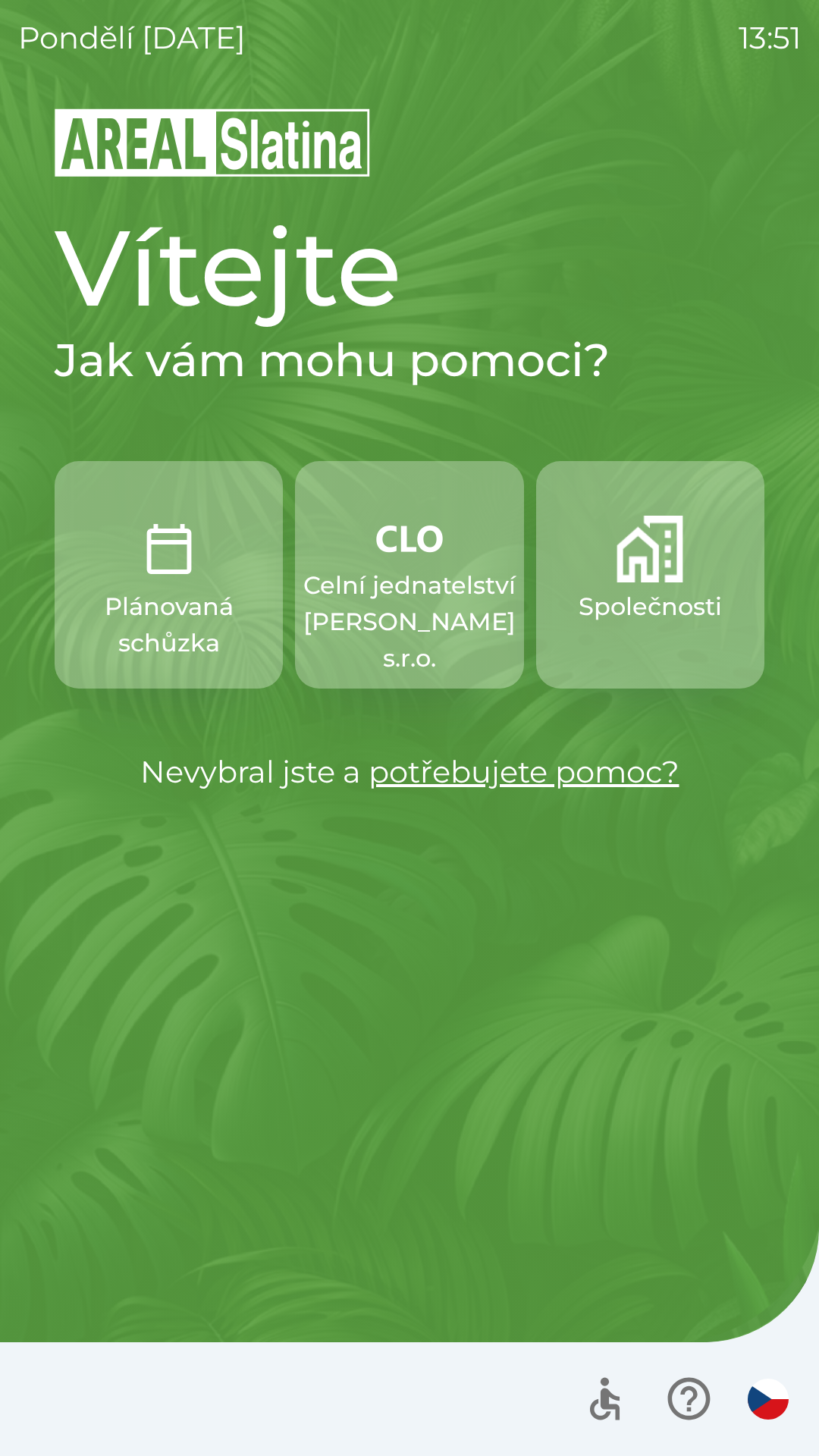
click at [661, 561] on img "button" at bounding box center [650, 549] width 67 height 67
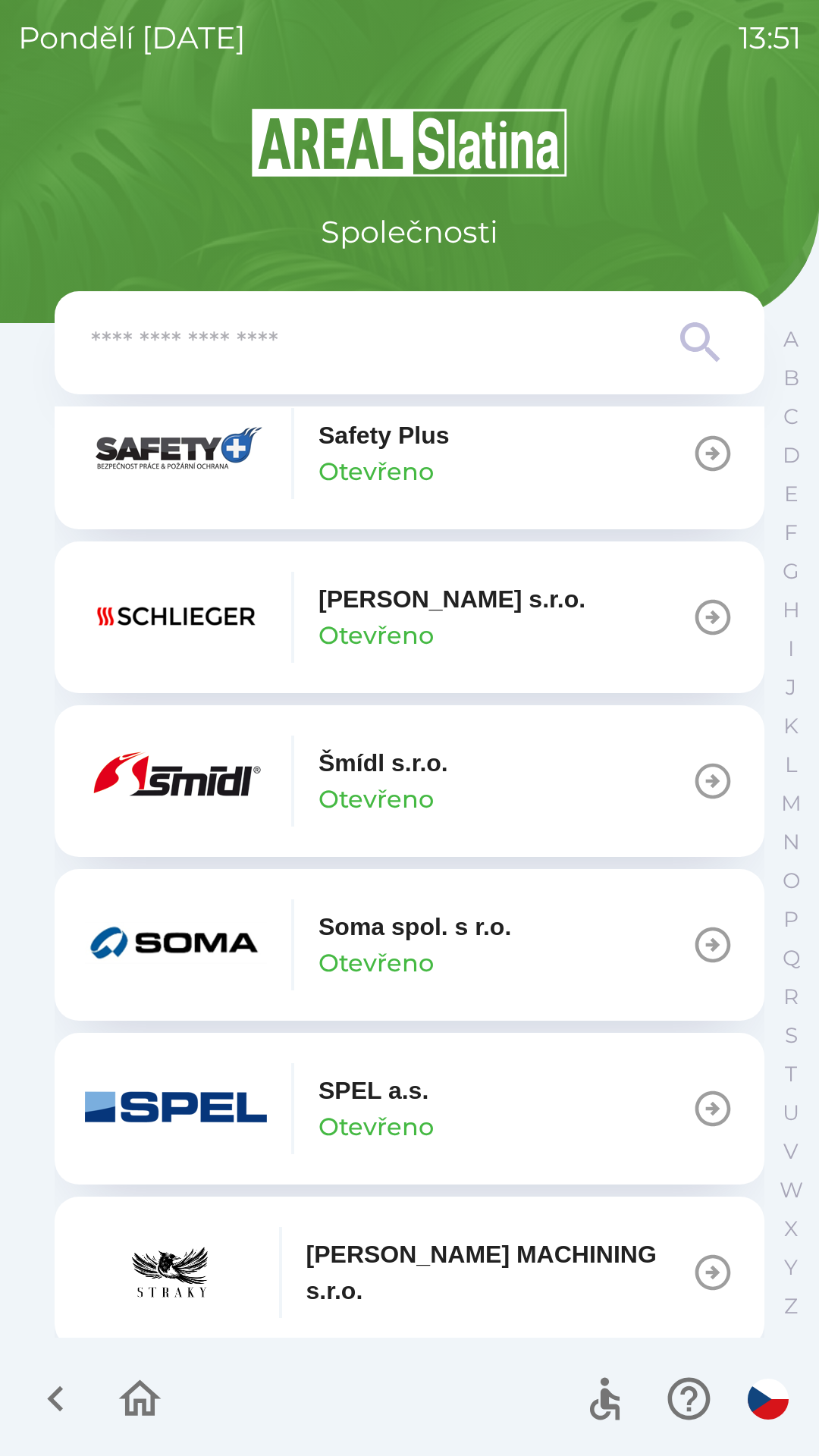
scroll to position [8781, 0]
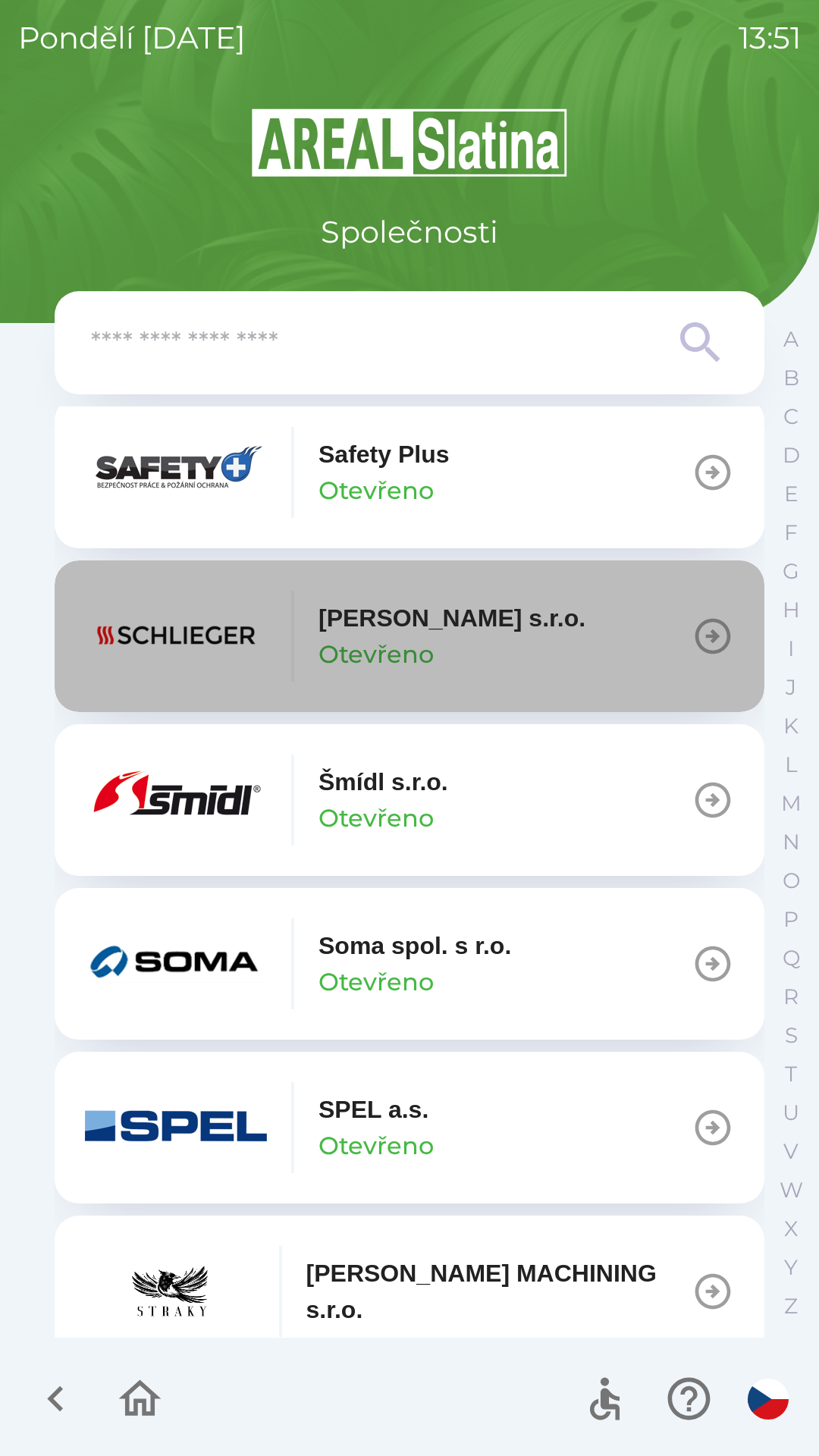
click at [446, 636] on p "[PERSON_NAME] s.r.o." at bounding box center [452, 618] width 267 height 36
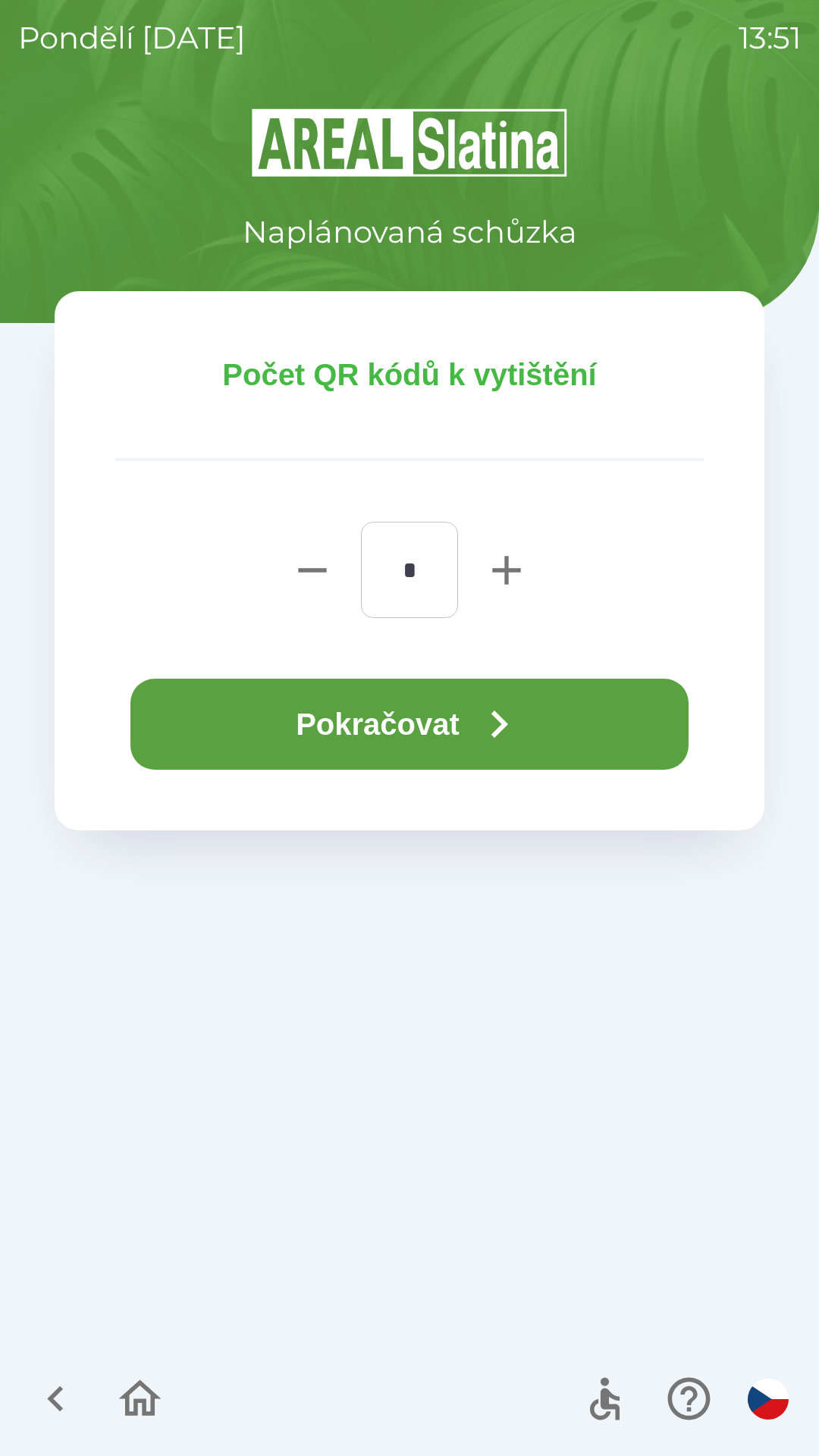
click at [413, 712] on button "Pokračovat" at bounding box center [409, 724] width 558 height 91
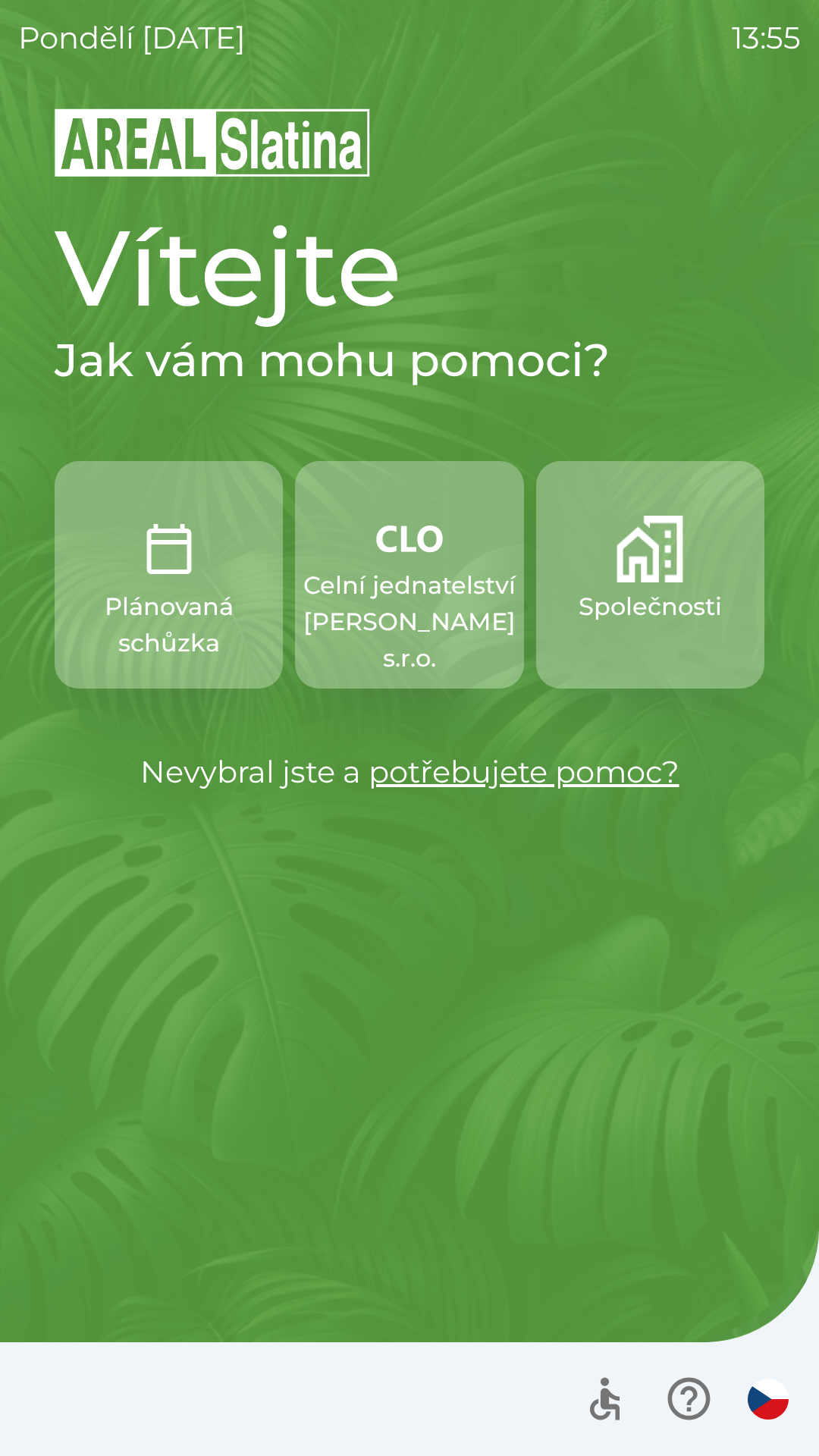
click at [649, 591] on p "Společnosti" at bounding box center [650, 607] width 143 height 36
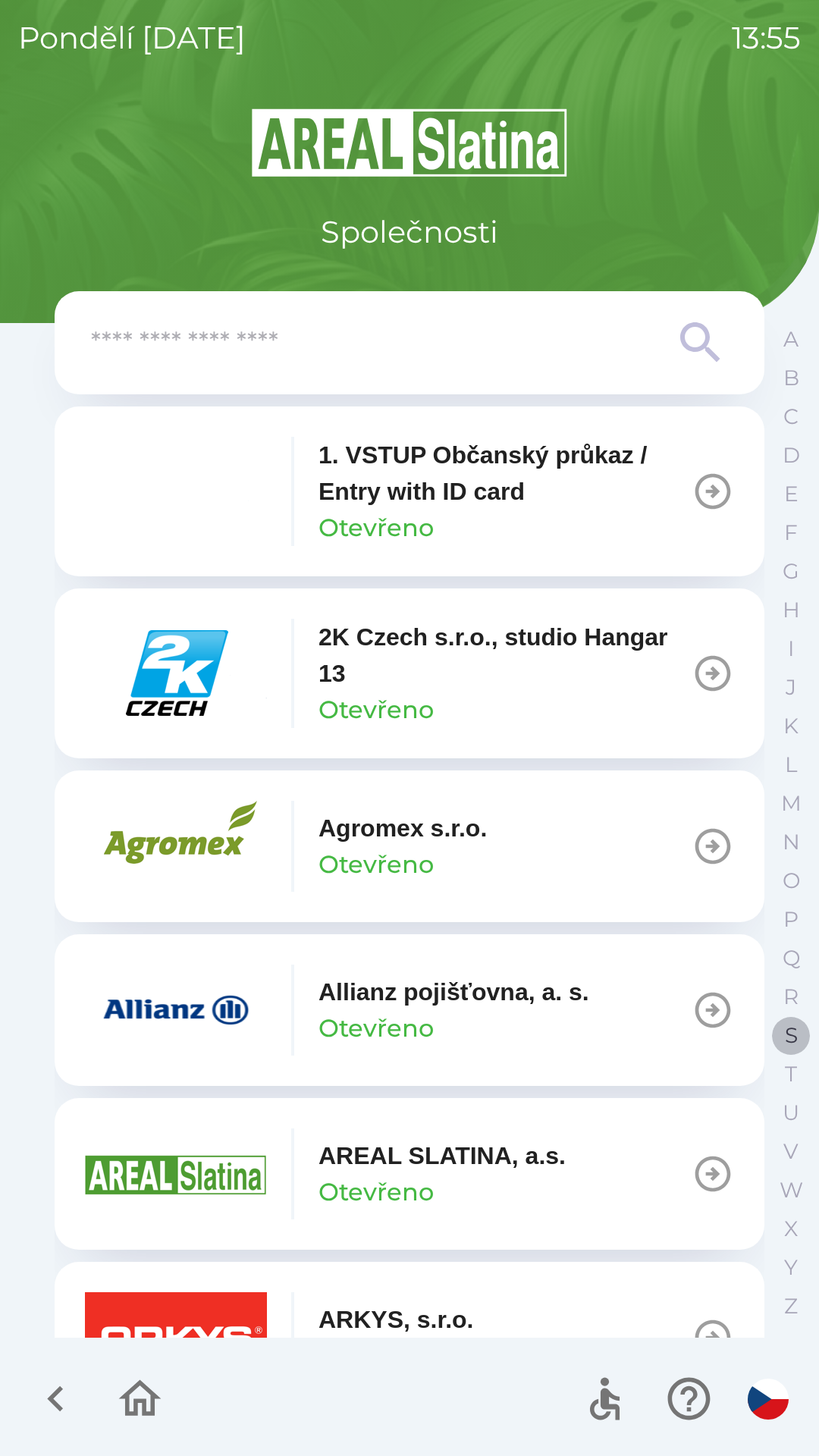
click at [799, 1032] on button "S" at bounding box center [791, 1036] width 38 height 38
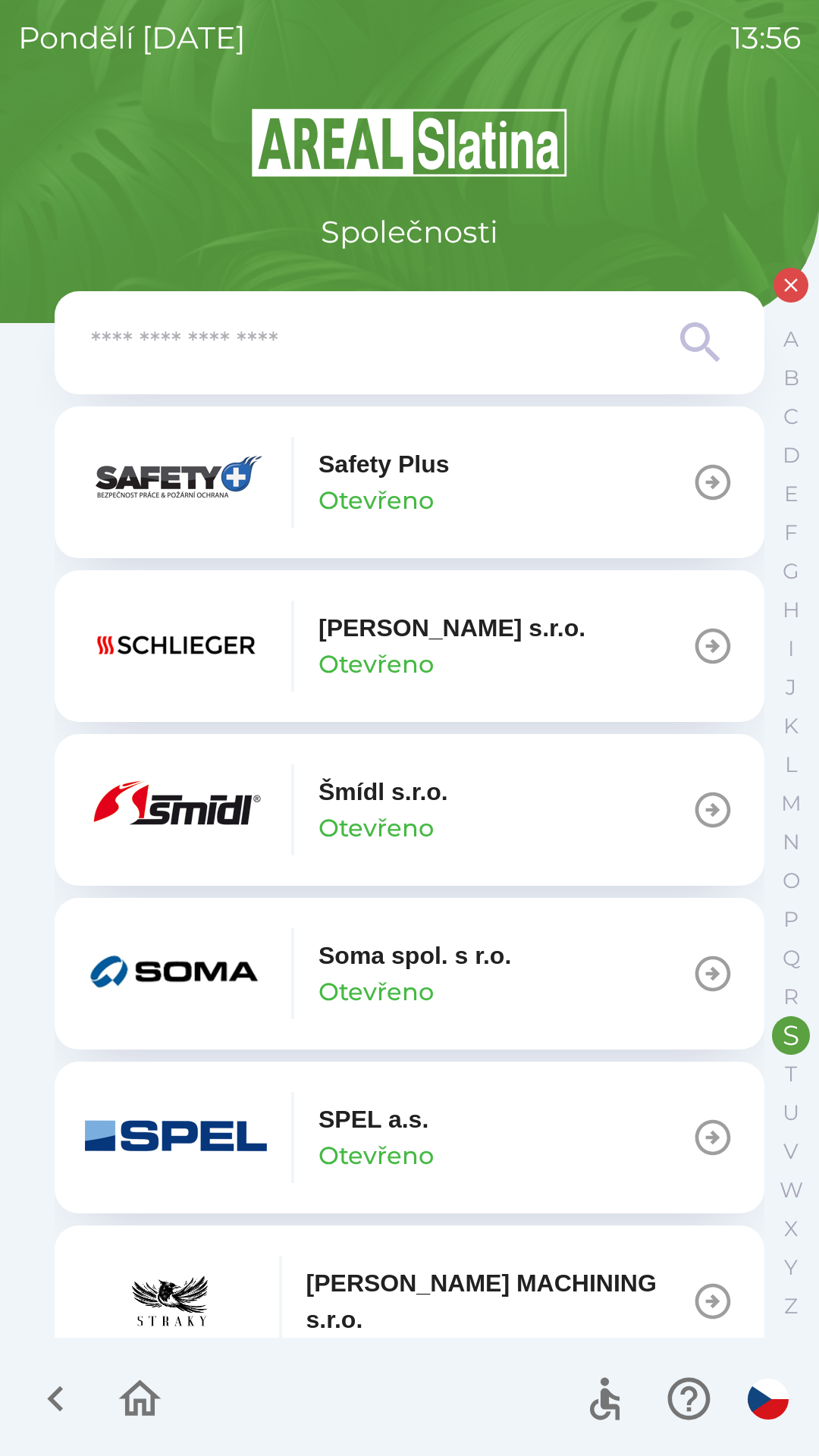
click at [533, 637] on button "Schlieger [PERSON_NAME]" at bounding box center [409, 646] width 710 height 152
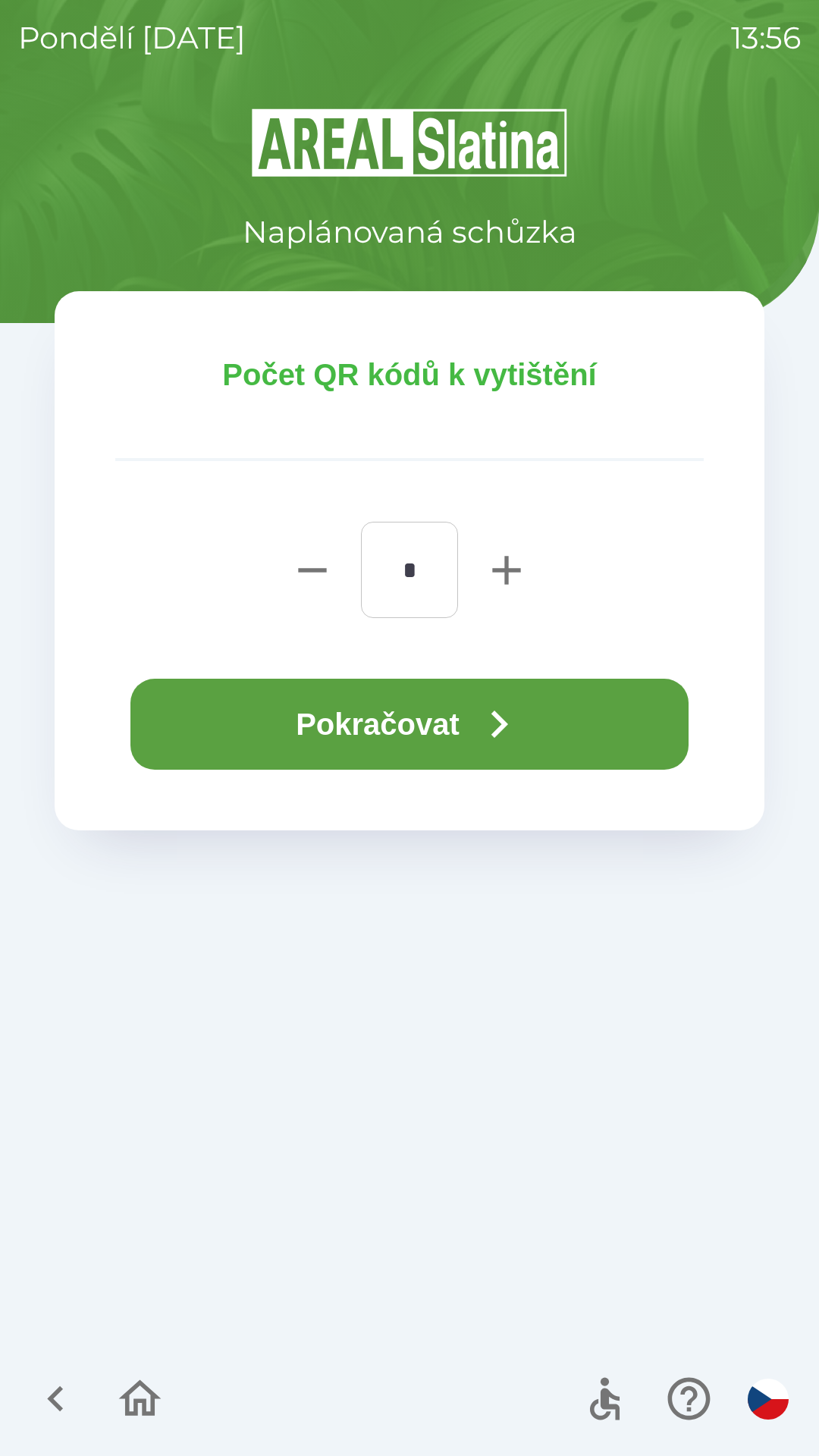
click at [309, 723] on button "Pokračovat" at bounding box center [409, 724] width 558 height 91
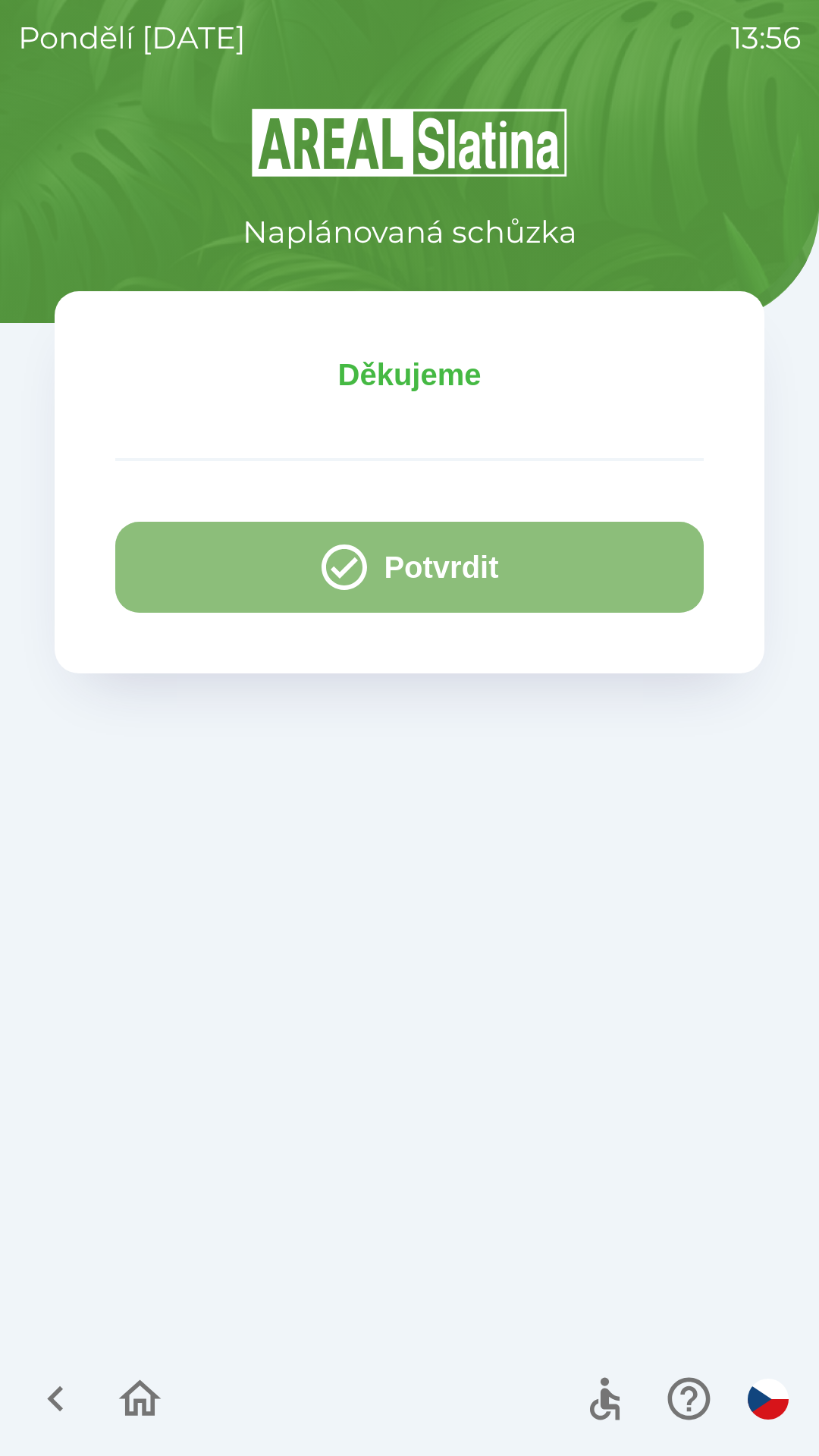
click at [212, 568] on button "Potvrdit" at bounding box center [409, 567] width 589 height 91
